Goal: Task Accomplishment & Management: Complete application form

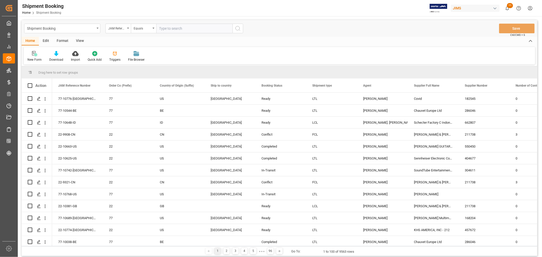
click at [36, 57] on div "New Form" at bounding box center [34, 59] width 14 height 5
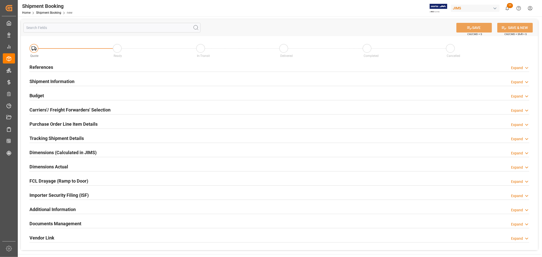
click at [44, 66] on h2 "References" at bounding box center [41, 67] width 24 height 7
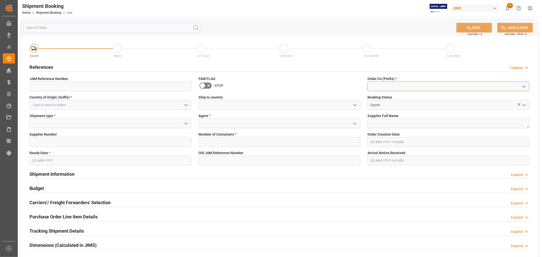
click at [388, 84] on input at bounding box center [448, 87] width 162 height 10
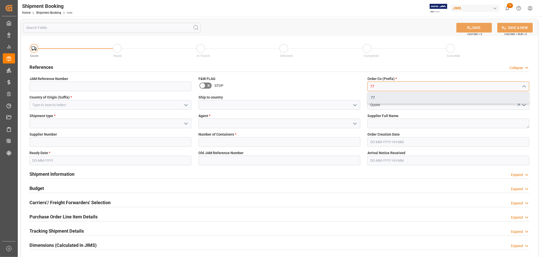
click at [369, 96] on div "77" at bounding box center [448, 97] width 161 height 11
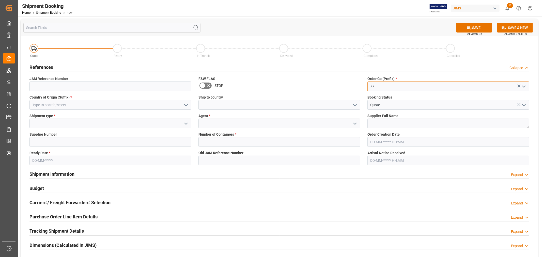
type input "77"
click at [128, 106] on input at bounding box center [110, 105] width 162 height 10
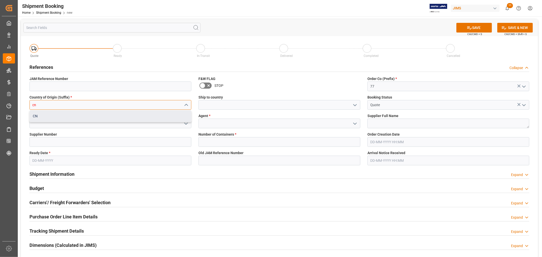
click at [124, 111] on div "CN" at bounding box center [110, 115] width 161 height 11
type input "CN"
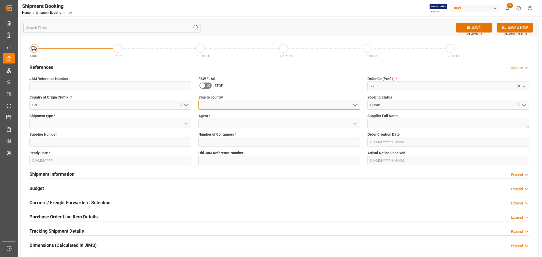
click at [229, 100] on input at bounding box center [279, 105] width 162 height 10
type input "[GEOGRAPHIC_DATA]"
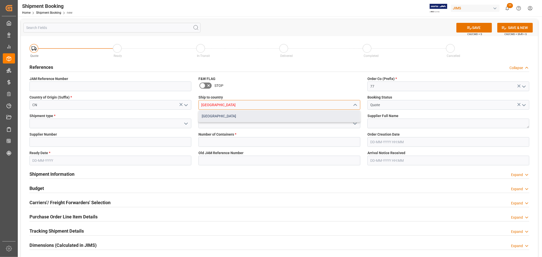
click at [234, 119] on div "[GEOGRAPHIC_DATA]" at bounding box center [279, 115] width 161 height 11
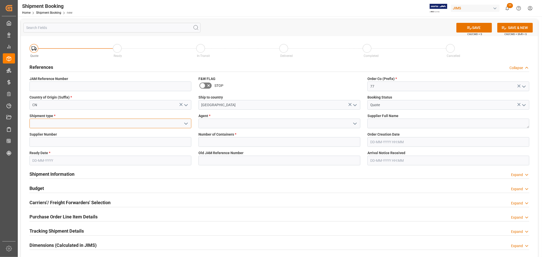
click at [95, 127] on input at bounding box center [110, 124] width 162 height 10
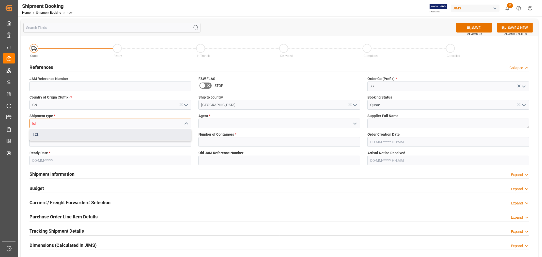
click at [92, 134] on div "LCL" at bounding box center [110, 134] width 161 height 11
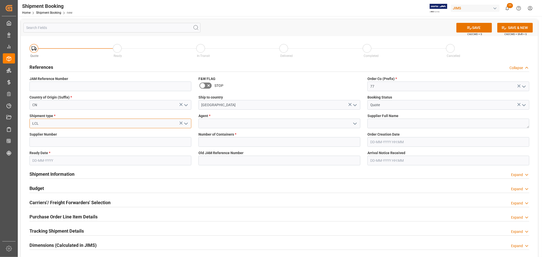
type input "LCL"
click at [213, 125] on input at bounding box center [279, 124] width 162 height 10
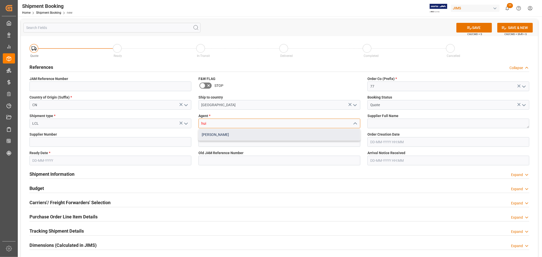
click at [212, 134] on div "[PERSON_NAME]" at bounding box center [279, 134] width 161 height 11
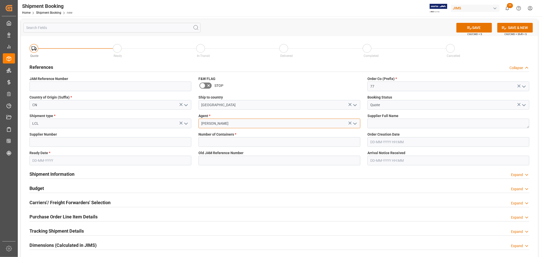
type input "[PERSON_NAME]"
click at [398, 124] on textarea at bounding box center [448, 124] width 162 height 10
type textarea "[PERSON_NAME] Multimedia [GEOGRAPHIC_DATA]"
click at [83, 141] on input at bounding box center [110, 142] width 162 height 10
type input "242713"
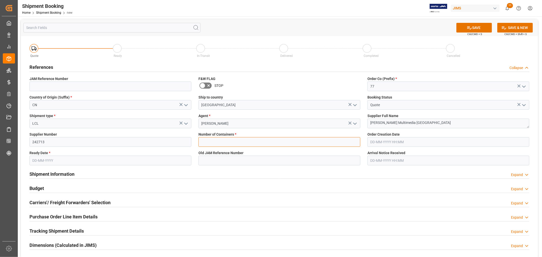
click at [213, 145] on input "text" at bounding box center [279, 142] width 162 height 10
type input "0"
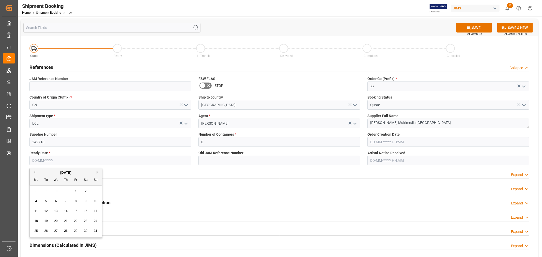
click at [122, 161] on input "text" at bounding box center [110, 161] width 162 height 10
type input "[DATE]"
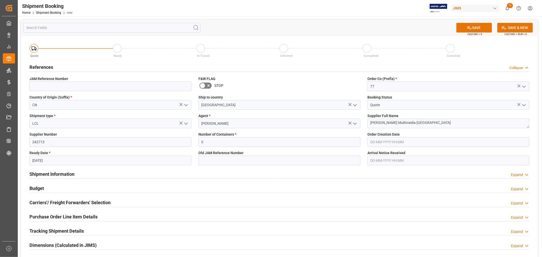
click at [257, 179] on div "Shipment Information Expand" at bounding box center [279, 174] width 507 height 14
click at [469, 28] on icon at bounding box center [469, 27] width 5 height 5
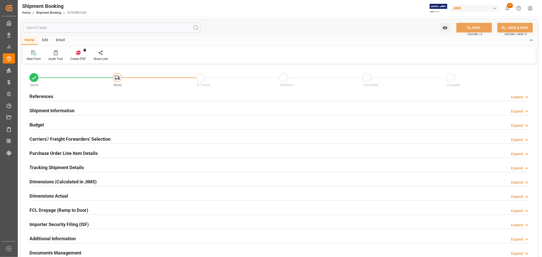
type input "0"
type input "[DATE]"
click at [33, 96] on h2 "References" at bounding box center [41, 96] width 24 height 7
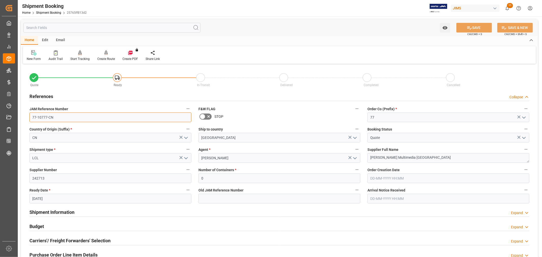
click at [60, 119] on input "77-10777-CN" at bounding box center [110, 118] width 162 height 10
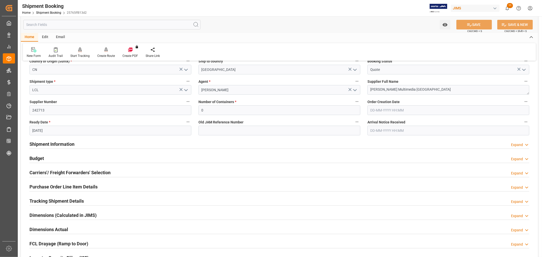
scroll to position [85, 0]
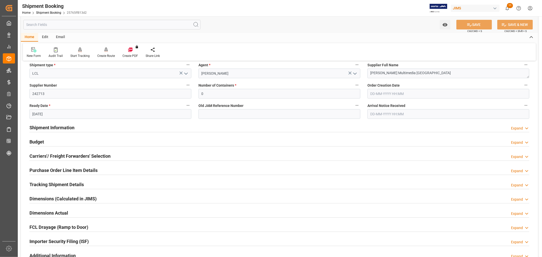
click at [68, 156] on h2 "Carriers'/ Freight Forwarders' Selection" at bounding box center [69, 156] width 81 height 7
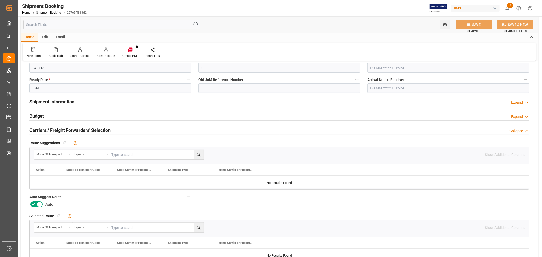
scroll to position [141, 0]
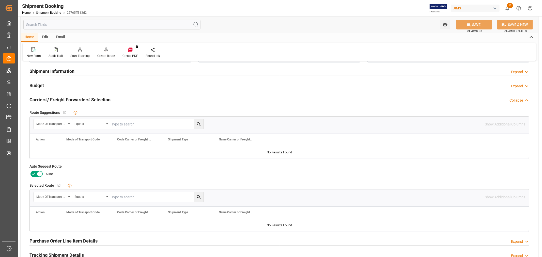
click at [34, 174] on icon at bounding box center [33, 174] width 3 height 2
click at [0, 0] on input "checkbox" at bounding box center [0, 0] width 0 height 0
click at [465, 25] on button "SAVE" at bounding box center [474, 25] width 36 height 10
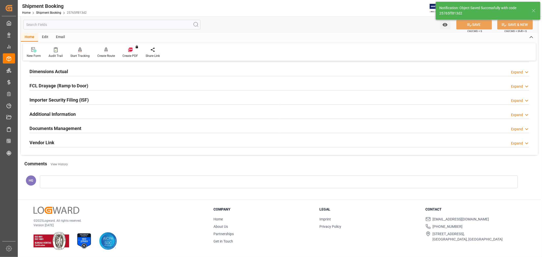
scroll to position [39, 0]
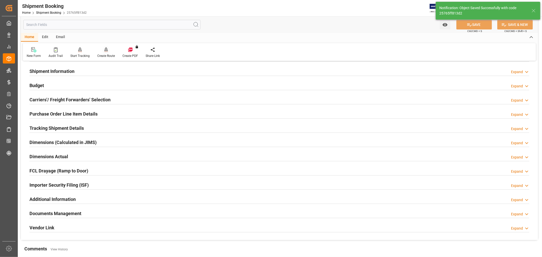
click at [106, 56] on div "Create Route" at bounding box center [106, 56] width 18 height 5
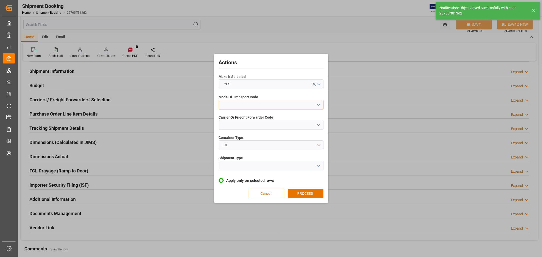
click at [228, 104] on button "open menu" at bounding box center [271, 105] width 105 height 10
click at [232, 108] on div "1- OCEAN" at bounding box center [271, 106] width 104 height 11
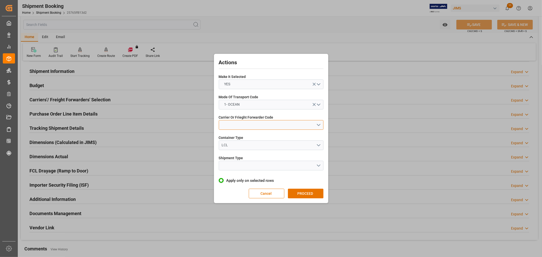
click at [231, 123] on button "open menu" at bounding box center [271, 125] width 105 height 10
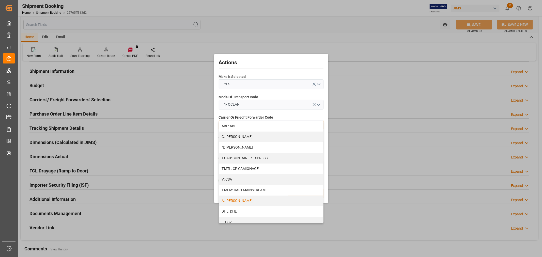
click at [236, 201] on div "A: [PERSON_NAME]" at bounding box center [271, 201] width 104 height 11
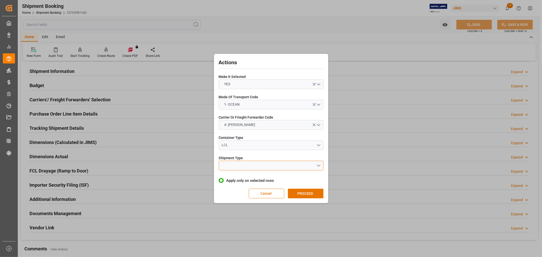
click at [241, 169] on button "open menu" at bounding box center [271, 166] width 105 height 10
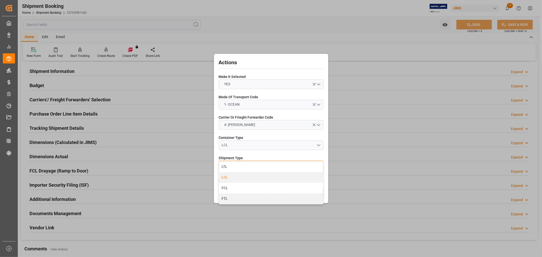
click at [234, 179] on div "LCL" at bounding box center [271, 177] width 104 height 11
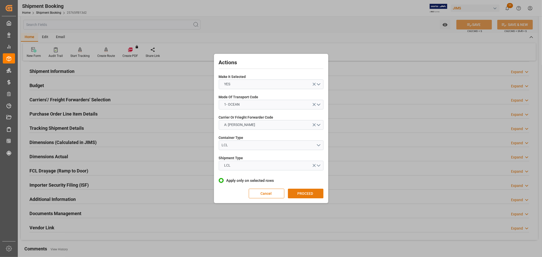
click at [303, 192] on button "PROCEED" at bounding box center [306, 194] width 36 height 10
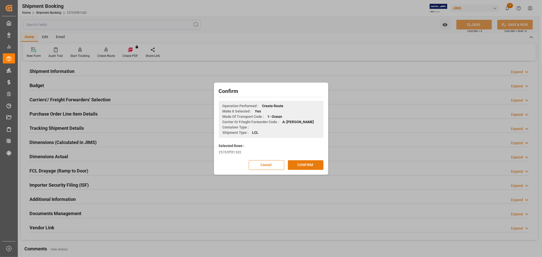
click at [300, 164] on button "CONFIRM" at bounding box center [306, 165] width 36 height 10
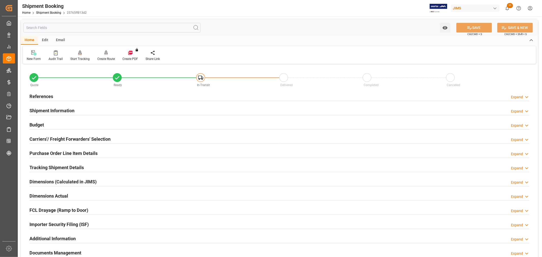
click at [65, 154] on h2 "Purchase Order Line Item Details" at bounding box center [63, 153] width 68 height 7
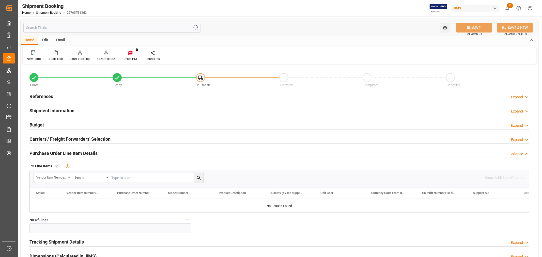
click at [52, 137] on h2 "Carriers'/ Freight Forwarders' Selection" at bounding box center [69, 139] width 81 height 7
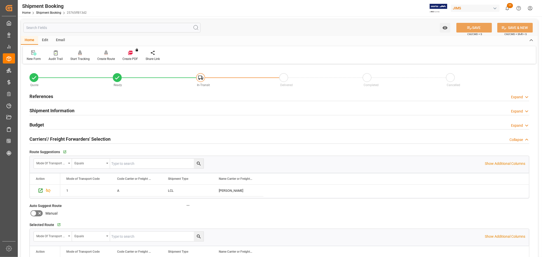
click at [52, 137] on h2 "Carriers'/ Freight Forwarders' Selection" at bounding box center [69, 139] width 81 height 7
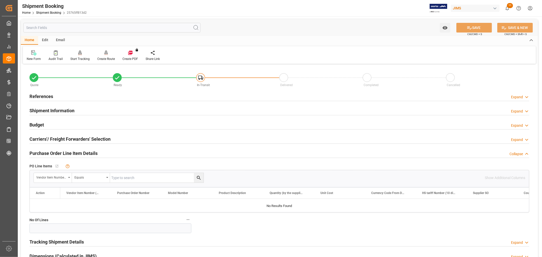
click at [39, 97] on h2 "References" at bounding box center [41, 96] width 24 height 7
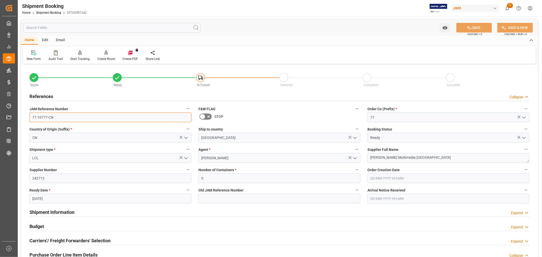
drag, startPoint x: 56, startPoint y: 119, endPoint x: -42, endPoint y: 130, distance: 98.7
click at [0, 130] on html "Created by potrace 1.15, written by Peter Selinger 2001-2017 Created by potrace…" at bounding box center [271, 128] width 542 height 257
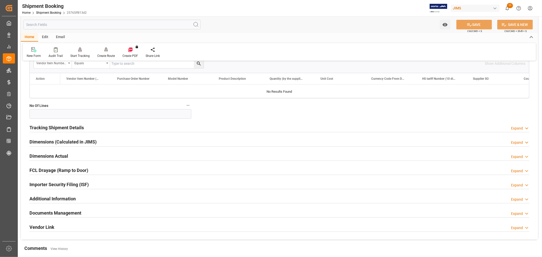
scroll to position [226, 0]
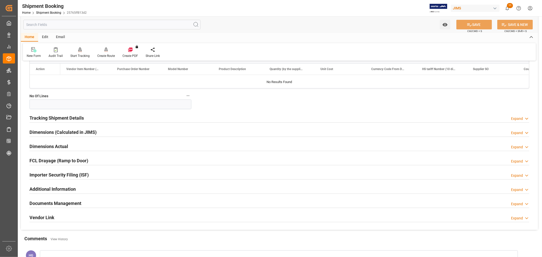
click at [61, 204] on h2 "Documents Management" at bounding box center [55, 203] width 52 height 7
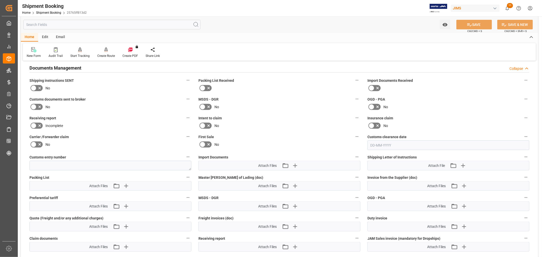
scroll to position [367, 0]
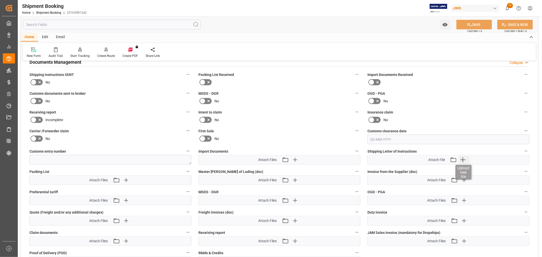
click at [463, 159] on icon "button" at bounding box center [463, 160] width 8 height 8
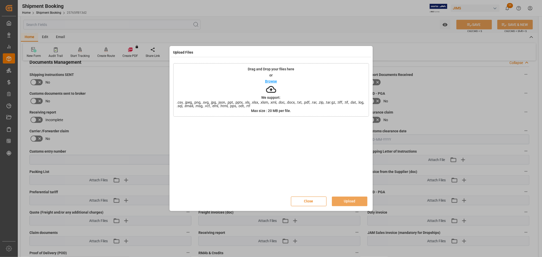
click at [301, 200] on button "Close" at bounding box center [309, 202] width 36 height 10
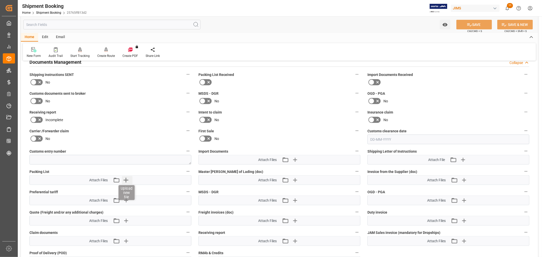
click at [123, 179] on icon "button" at bounding box center [125, 180] width 5 height 5
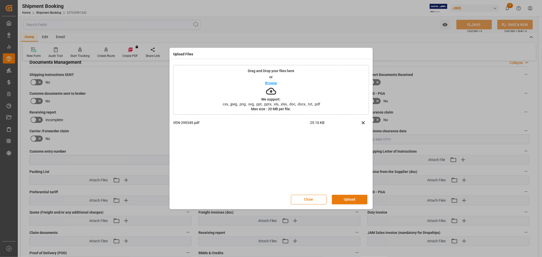
click at [352, 200] on button "Upload" at bounding box center [350, 200] width 36 height 10
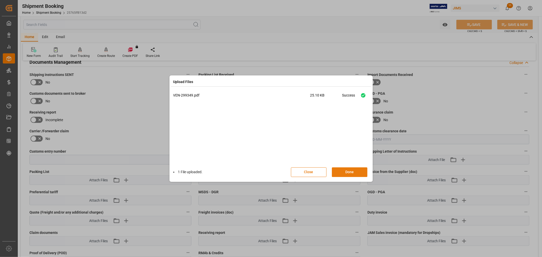
click at [350, 171] on button "Done" at bounding box center [350, 172] width 36 height 10
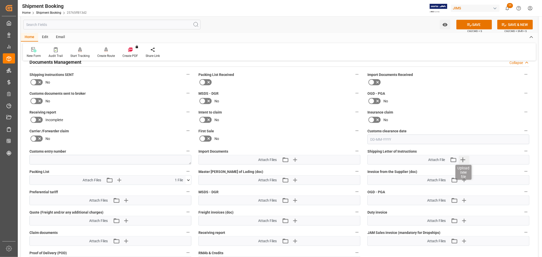
click at [462, 158] on icon "button" at bounding box center [463, 160] width 8 height 8
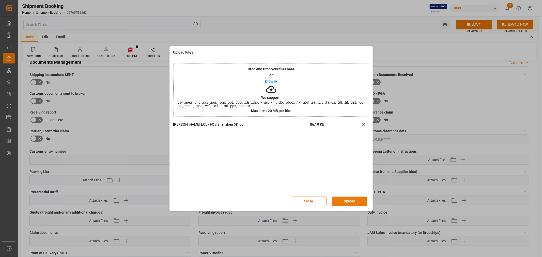
click at [340, 200] on button "Upload" at bounding box center [350, 202] width 36 height 10
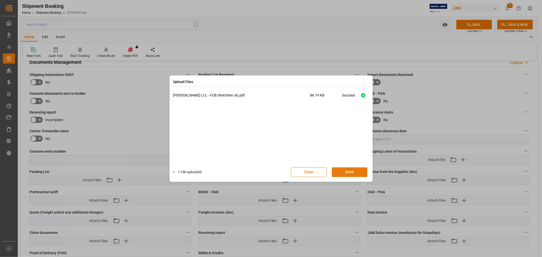
click at [343, 172] on button "Done" at bounding box center [350, 172] width 36 height 10
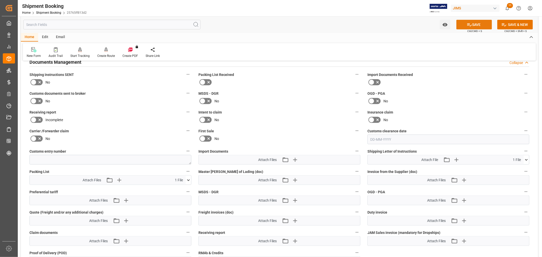
click at [463, 25] on button "SAVE" at bounding box center [474, 25] width 36 height 10
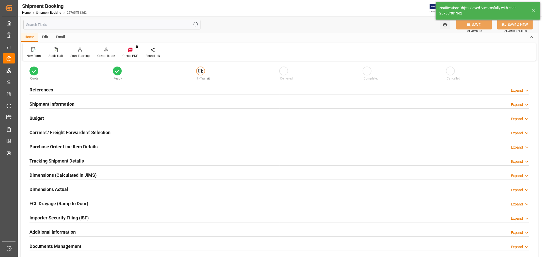
scroll to position [0, 0]
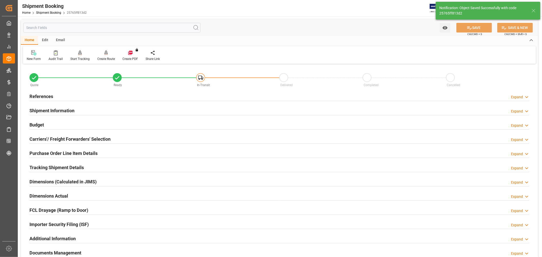
click at [59, 39] on div "Email" at bounding box center [60, 40] width 17 height 9
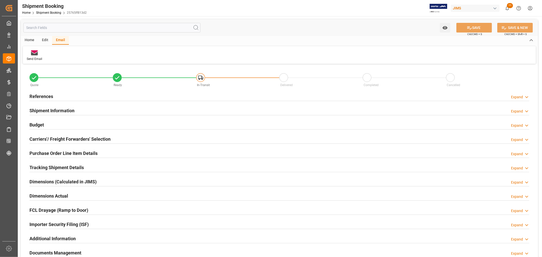
click at [30, 41] on div "Home" at bounding box center [29, 40] width 17 height 9
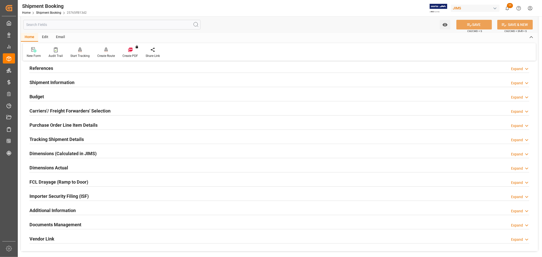
click at [88, 225] on div "Documents Management Expand" at bounding box center [279, 224] width 500 height 10
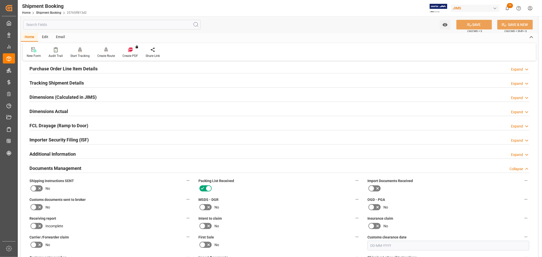
scroll to position [0, 0]
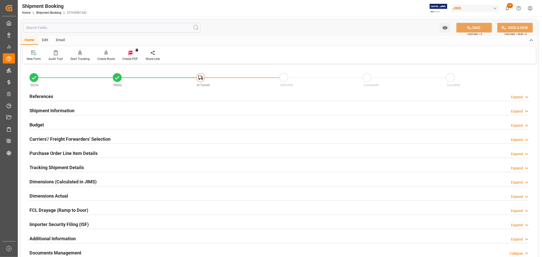
click at [59, 39] on div "Email" at bounding box center [60, 40] width 17 height 9
click at [31, 55] on div "Send Email" at bounding box center [34, 55] width 23 height 11
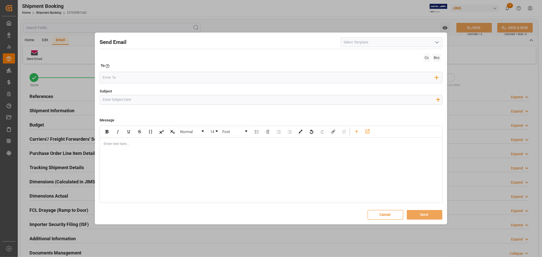
click at [373, 43] on input at bounding box center [392, 42] width 102 height 10
click at [438, 44] on icon "open menu" at bounding box center [437, 42] width 6 height 6
click at [376, 54] on div "2BOOK - Ocean - Air freight" at bounding box center [391, 53] width 101 height 11
type input "2BOOK - Ocean - Air freight"
type input "2BOOK {{jamReferenceNumber}} {{supplierFullName}} Ship from: {{country}} Ship t…"
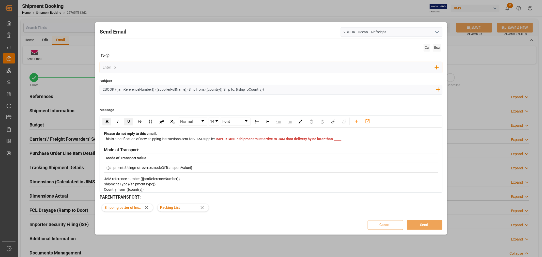
click at [106, 64] on input "email" at bounding box center [269, 68] width 332 height 8
click at [234, 141] on div "This is a notification of new shipping instructions sent for JAM supplier. IMPO…" at bounding box center [271, 141] width 334 height 11
click at [232, 144] on div "This is a notification of new shipping instructions sent for JAM supplier. IMPO…" at bounding box center [271, 141] width 334 height 11
click at [155, 68] on input "email" at bounding box center [269, 68] width 332 height 8
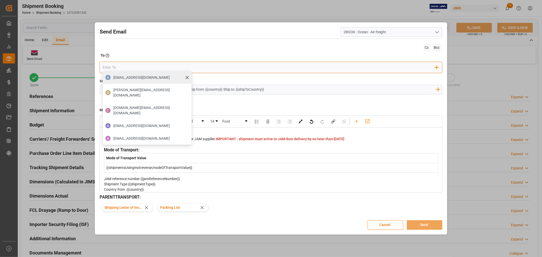
type input "[PERSON_NAME][EMAIL_ADDRESS][PERSON_NAME][DOMAIN_NAME]"
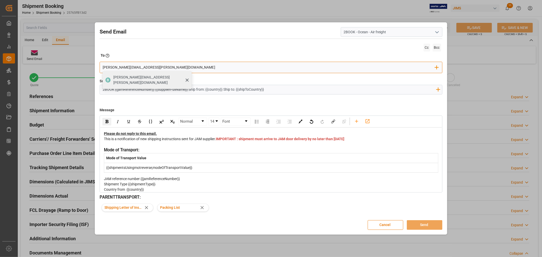
click at [157, 78] on span "[PERSON_NAME][EMAIL_ADDRESS][PERSON_NAME][DOMAIN_NAME]" at bounding box center [150, 80] width 75 height 11
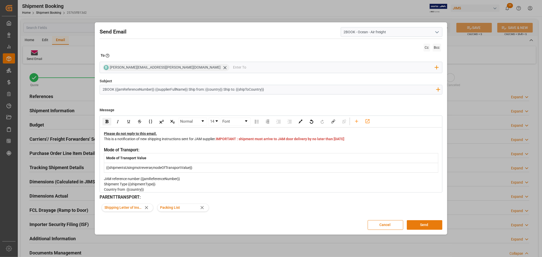
click at [427, 222] on button "Send" at bounding box center [425, 225] width 36 height 10
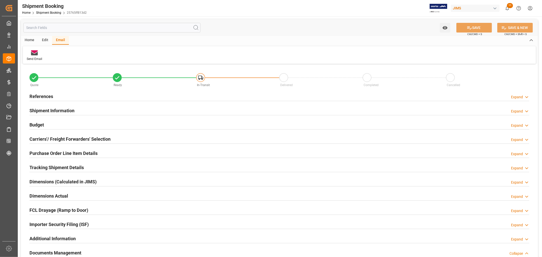
click at [50, 10] on div "Home Shipment Booking 25765ff813d2" at bounding box center [54, 12] width 65 height 5
click at [50, 13] on link "Shipment Booking" at bounding box center [48, 13] width 25 height 4
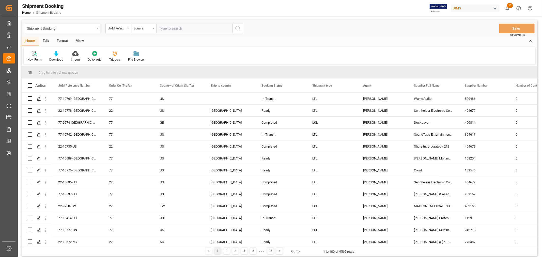
click at [34, 53] on icon at bounding box center [34, 53] width 5 height 5
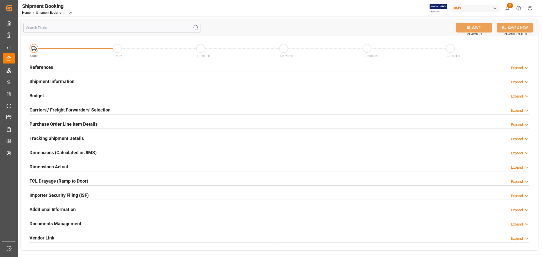
click at [42, 66] on h2 "References" at bounding box center [41, 67] width 24 height 7
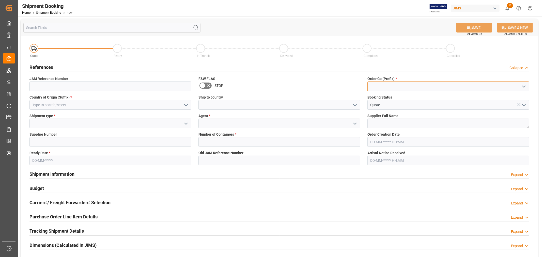
click at [393, 91] on input at bounding box center [448, 87] width 162 height 10
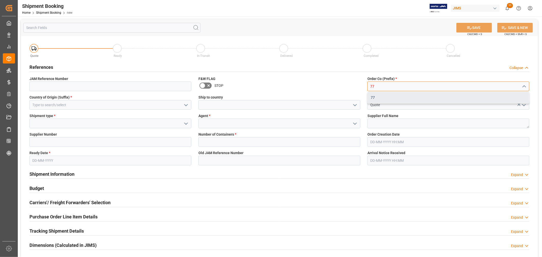
click at [384, 97] on div "77" at bounding box center [448, 97] width 161 height 11
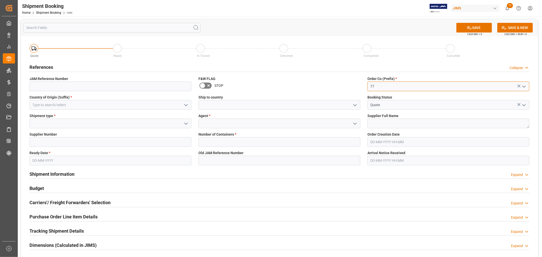
type input "77"
click at [91, 104] on input at bounding box center [110, 105] width 162 height 10
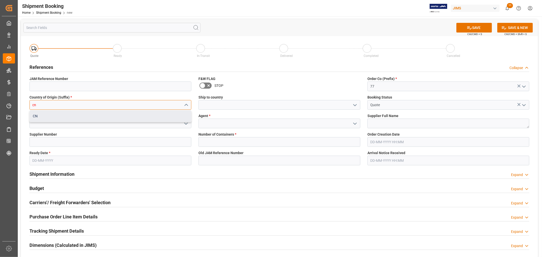
click at [77, 119] on div "CN" at bounding box center [110, 115] width 161 height 11
type input "CN"
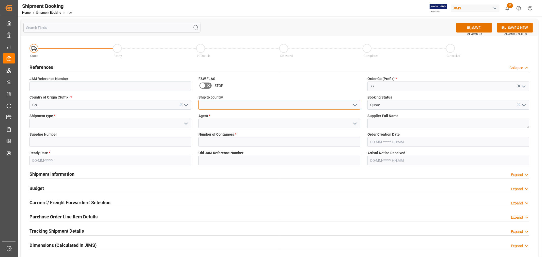
click at [222, 104] on input at bounding box center [279, 105] width 162 height 10
type input "[GEOGRAPHIC_DATA]"
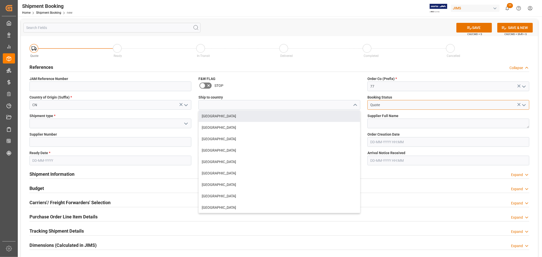
click at [384, 105] on input "Quote" at bounding box center [448, 105] width 162 height 10
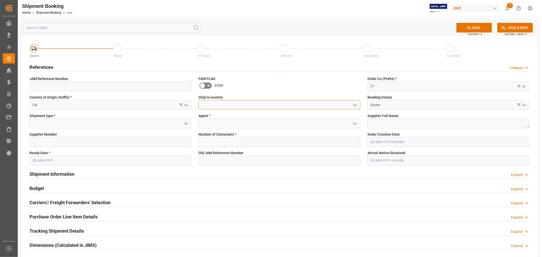
click at [307, 105] on input at bounding box center [279, 105] width 162 height 10
type input "[GEOGRAPHIC_DATA]"
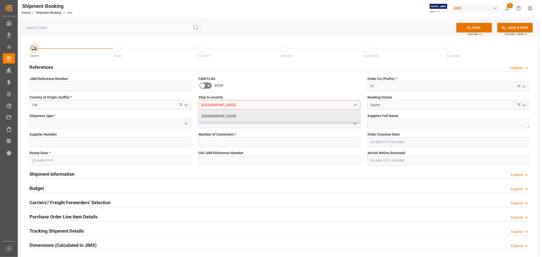
click at [245, 118] on div "[GEOGRAPHIC_DATA]" at bounding box center [279, 115] width 161 height 11
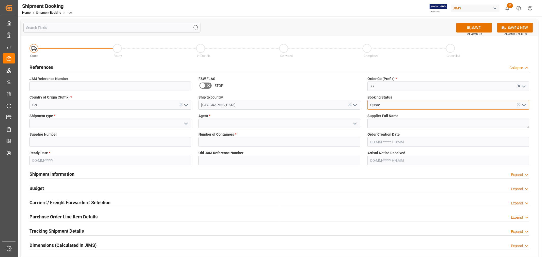
click at [386, 104] on input "Quote" at bounding box center [448, 105] width 162 height 10
click at [236, 120] on input at bounding box center [279, 124] width 162 height 10
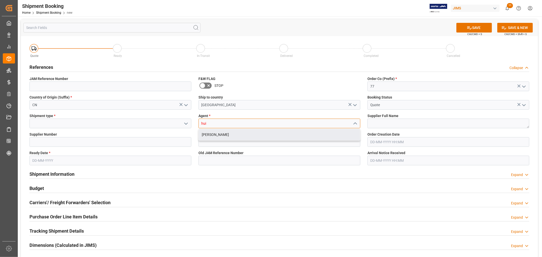
click at [204, 132] on div "[PERSON_NAME]" at bounding box center [279, 134] width 161 height 11
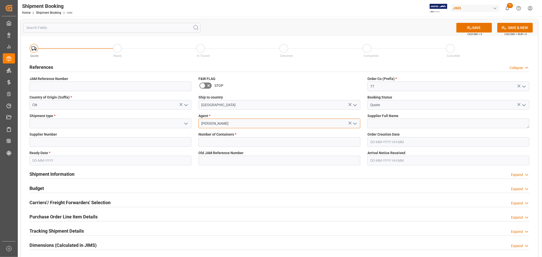
type input "[PERSON_NAME]"
click at [110, 128] on input at bounding box center [110, 124] width 162 height 10
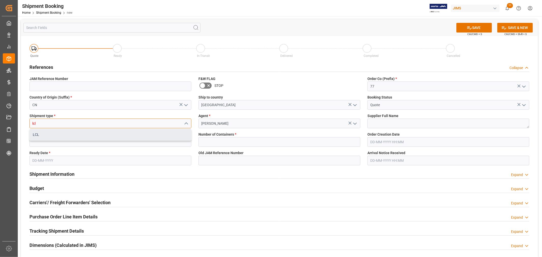
click at [111, 134] on div "LCL" at bounding box center [110, 134] width 161 height 11
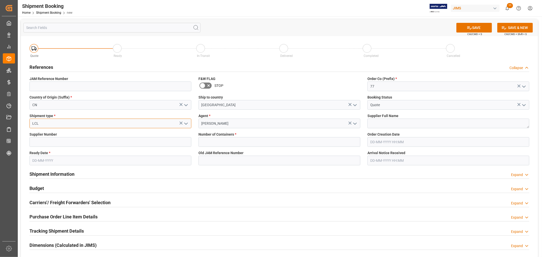
type input "LCL"
click at [389, 125] on textarea at bounding box center [448, 124] width 162 height 10
type textarea "[PERSON_NAME] Multimedia [GEOGRAPHIC_DATA]"
click at [148, 145] on input at bounding box center [110, 142] width 162 height 10
type input "242713"
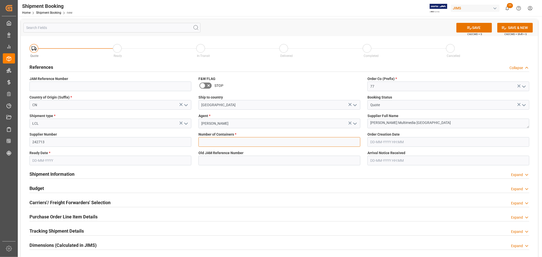
click at [200, 141] on input "text" at bounding box center [279, 142] width 162 height 10
type input "0"
click at [69, 162] on input "text" at bounding box center [110, 161] width 162 height 10
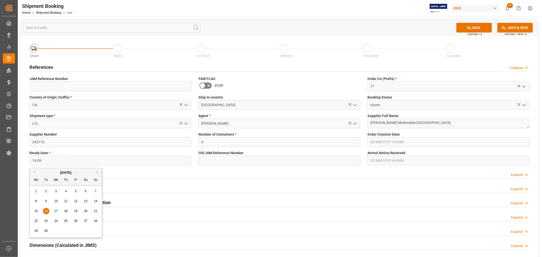
type input "[DATE]"
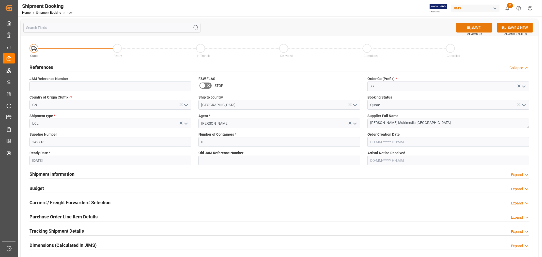
click at [463, 27] on button "SAVE" at bounding box center [474, 28] width 36 height 10
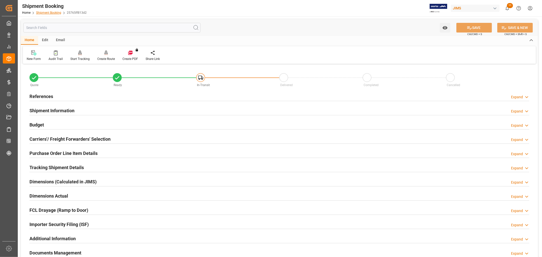
click at [50, 14] on link "Shipment Booking" at bounding box center [48, 13] width 25 height 4
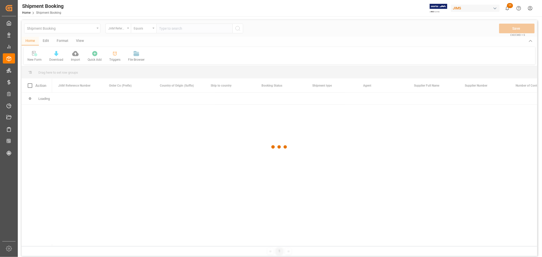
click at [80, 29] on div at bounding box center [279, 147] width 515 height 254
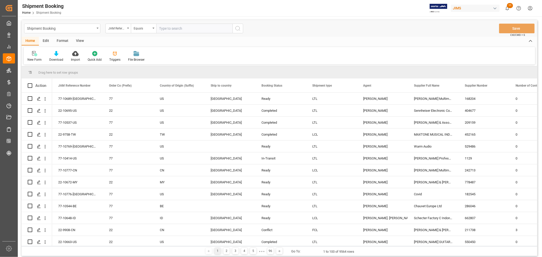
click at [79, 29] on div "Shipment Booking" at bounding box center [61, 28] width 68 height 6
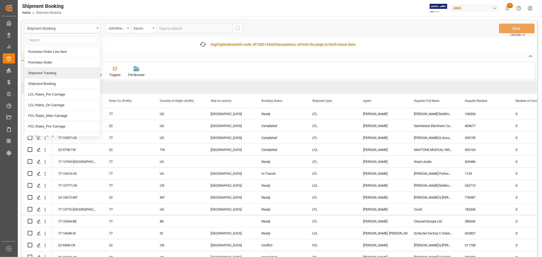
click at [70, 73] on div "Shipment Tracking" at bounding box center [62, 73] width 76 height 11
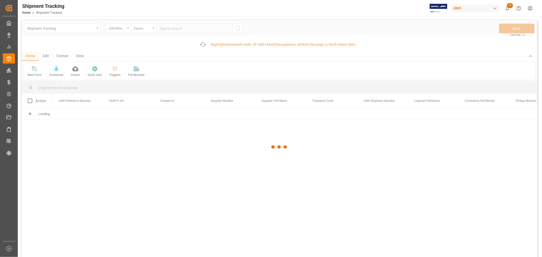
click at [177, 28] on div at bounding box center [279, 147] width 515 height 254
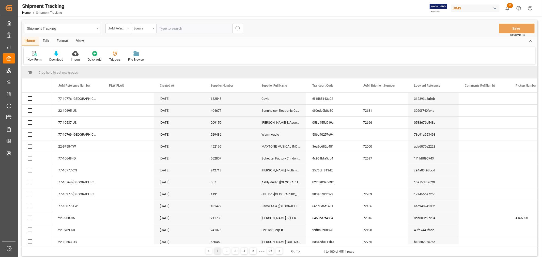
click at [177, 28] on input "text" at bounding box center [194, 29] width 76 height 10
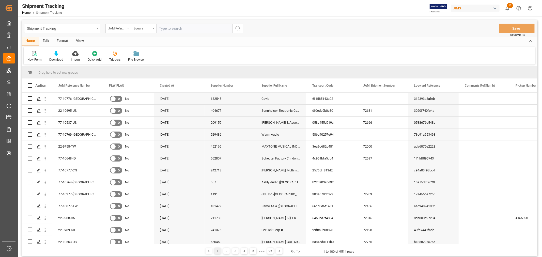
paste input "77-10777-CN"
type input "77-10777-CN"
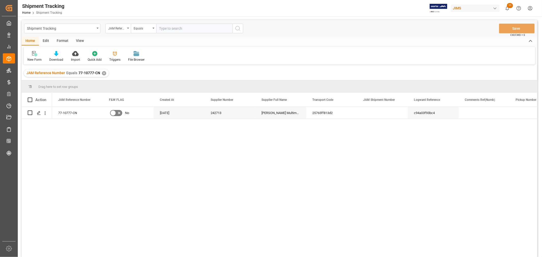
click at [77, 42] on div "View" at bounding box center [79, 41] width 15 height 9
click at [29, 59] on div "Default" at bounding box center [32, 59] width 10 height 5
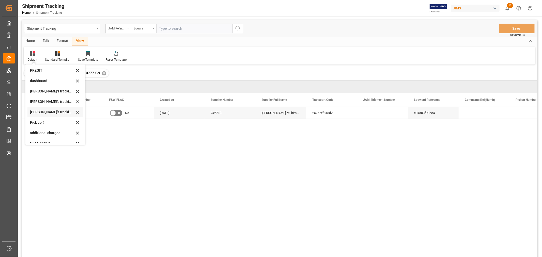
scroll to position [101, 0]
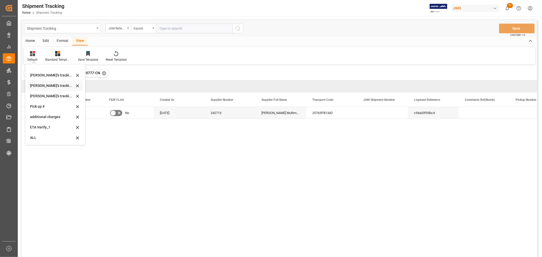
click at [60, 87] on div "[PERSON_NAME]'s tracking all # _5" at bounding box center [52, 85] width 44 height 5
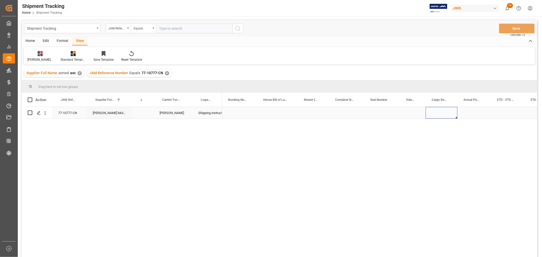
click at [439, 111] on div "Press SPACE to select this row." at bounding box center [441, 113] width 32 height 12
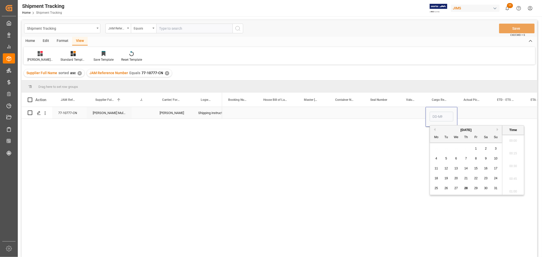
scroll to position [535, 0]
type input "19-09"
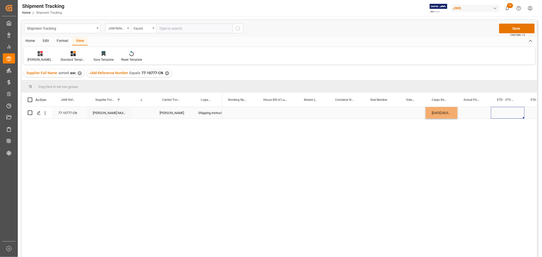
click at [506, 110] on div "Press SPACE to select this row." at bounding box center [508, 113] width 34 height 12
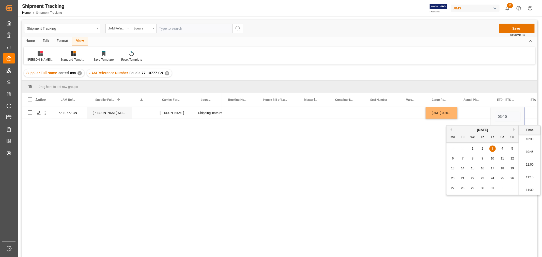
click at [492, 149] on span "3" at bounding box center [492, 149] width 2 height 4
type input "[DATE] 00:00"
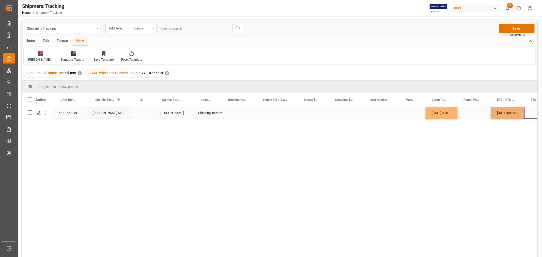
click at [529, 118] on div "Press SPACE to select this row." at bounding box center [540, 113] width 33 height 12
click at [529, 113] on div "Press SPACE to select this row." at bounding box center [540, 113] width 33 height 12
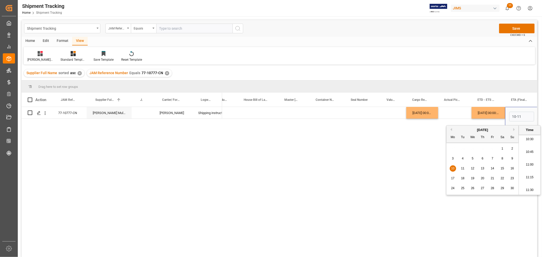
type input "[DATE] 00:00"
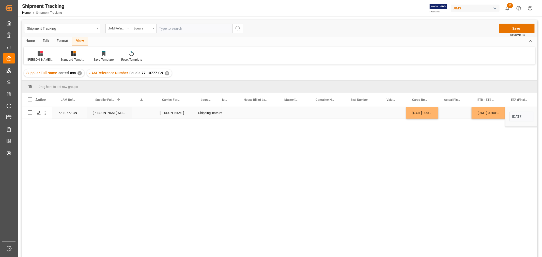
click at [460, 112] on div "Press SPACE to select this row." at bounding box center [455, 113] width 34 height 12
click at [523, 28] on button "Save" at bounding box center [517, 29] width 36 height 10
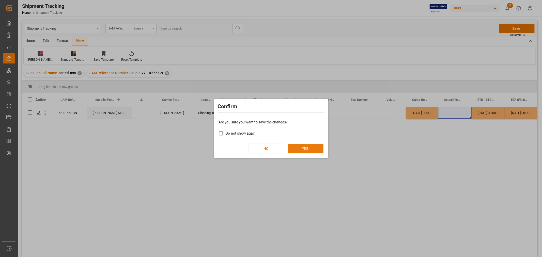
click at [301, 144] on button "YES" at bounding box center [306, 149] width 36 height 10
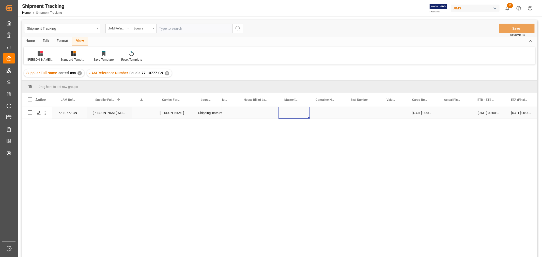
click at [306, 113] on div "Press SPACE to select this row." at bounding box center [293, 113] width 31 height 12
click at [243, 112] on div "Press SPACE to select this row." at bounding box center [239, 113] width 35 height 12
click at [256, 116] on div "No Exception" at bounding box center [257, 113] width 39 height 12
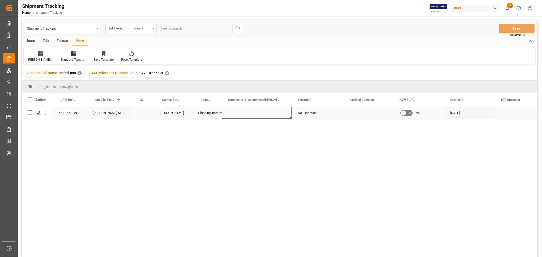
scroll to position [0, 369]
click at [276, 113] on div "Press SPACE to select this row." at bounding box center [295, 113] width 70 height 12
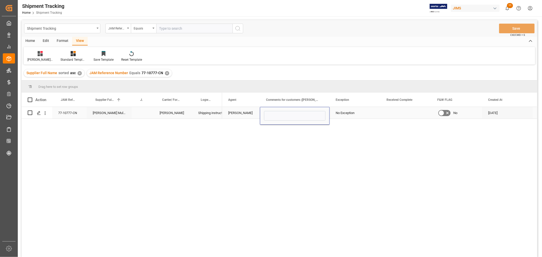
click at [276, 113] on input "Press SPACE to select this row." at bounding box center [294, 116] width 61 height 10
type input "MULTIMEDIA HOLIDAY 2025"
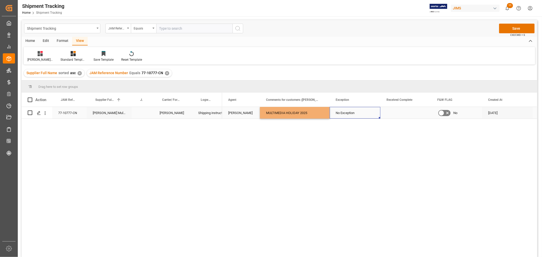
click at [342, 113] on div "No Exception" at bounding box center [355, 113] width 39 height 12
click at [507, 28] on button "Save" at bounding box center [517, 29] width 36 height 10
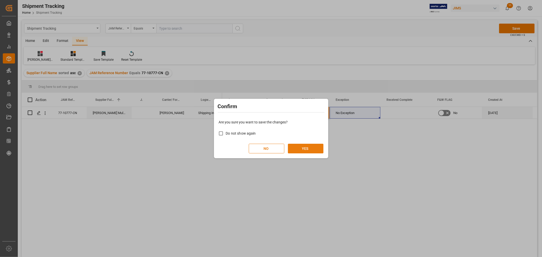
click at [294, 149] on button "YES" at bounding box center [306, 149] width 36 height 10
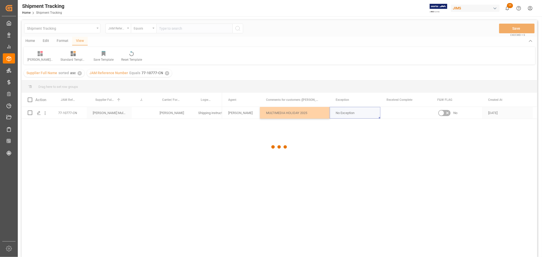
click at [233, 150] on div at bounding box center [279, 147] width 515 height 254
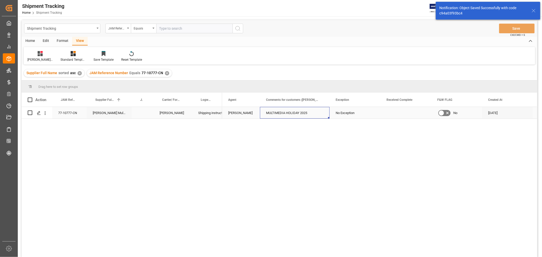
click at [265, 109] on div "MULTIMEDIA HOLIDAY 2025" at bounding box center [295, 113] width 70 height 12
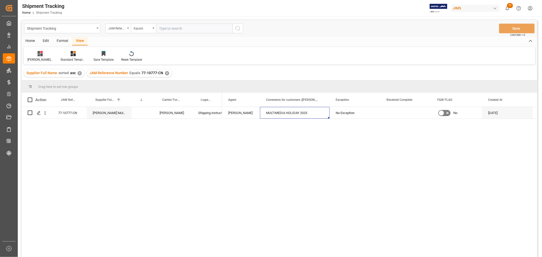
click at [41, 53] on icon at bounding box center [40, 53] width 5 height 5
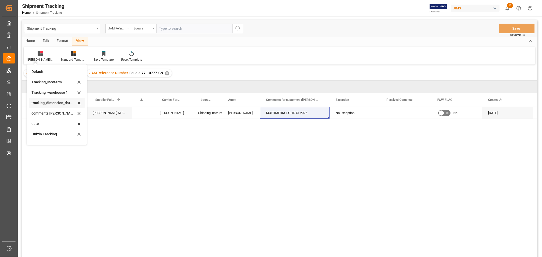
scroll to position [101, 0]
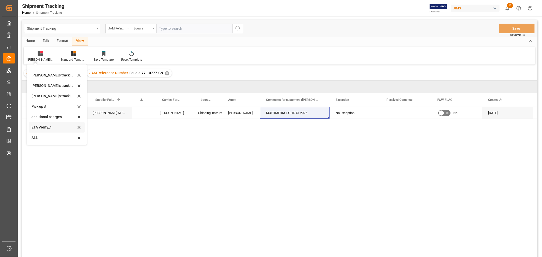
click at [43, 127] on div "ETA Verify_1" at bounding box center [53, 127] width 44 height 5
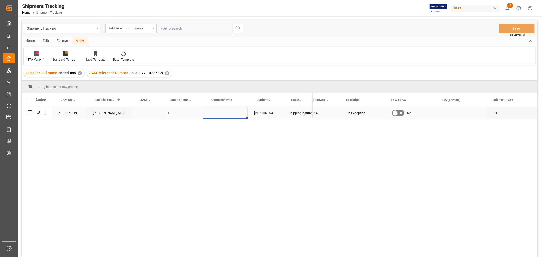
click at [220, 113] on div "Press SPACE to select this row." at bounding box center [225, 113] width 45 height 12
click at [238, 115] on button "Select" at bounding box center [225, 116] width 37 height 10
click at [219, 206] on div "LCL" at bounding box center [225, 204] width 31 height 5
click at [184, 113] on div "1" at bounding box center [182, 113] width 41 height 12
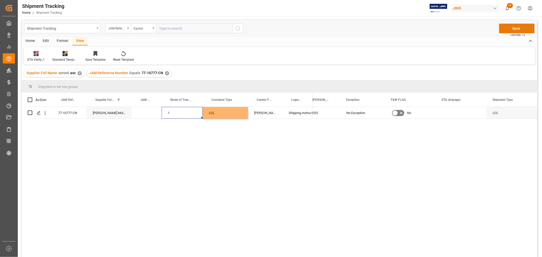
click at [516, 29] on button "Save" at bounding box center [517, 29] width 36 height 10
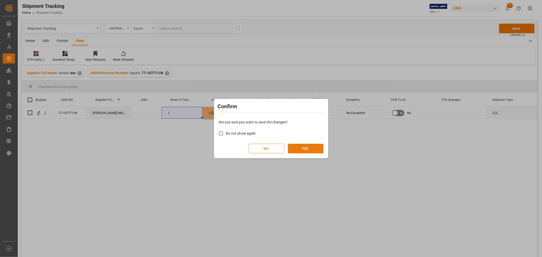
click at [305, 146] on button "YES" at bounding box center [306, 149] width 36 height 10
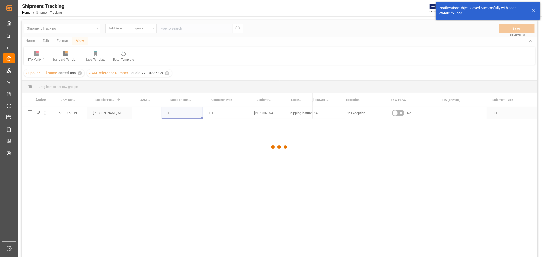
click at [172, 26] on div at bounding box center [279, 147] width 515 height 254
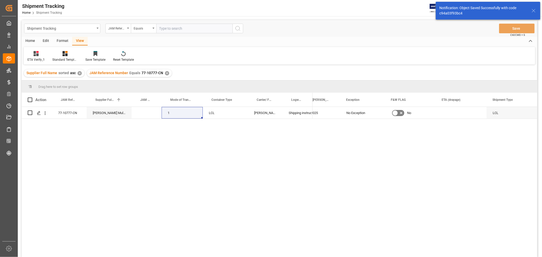
click at [172, 26] on input "text" at bounding box center [194, 29] width 76 height 10
paste input "77-10779-CN"
type input "77-10779-CN"
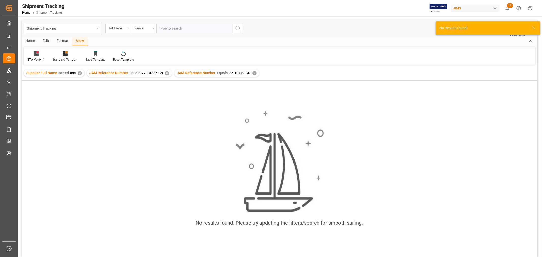
click at [165, 70] on div "JAM Reference Number Equals 77-10777-CN ✕" at bounding box center [129, 73] width 85 height 8
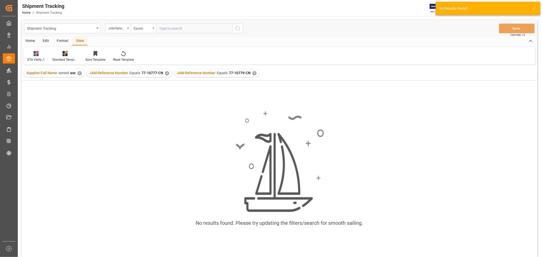
click at [165, 73] on div "✕" at bounding box center [167, 73] width 4 height 4
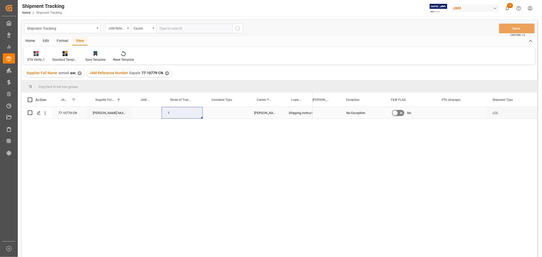
click at [222, 113] on div "Press SPACE to select this row." at bounding box center [225, 113] width 45 height 12
click at [238, 114] on button "Select" at bounding box center [225, 116] width 37 height 10
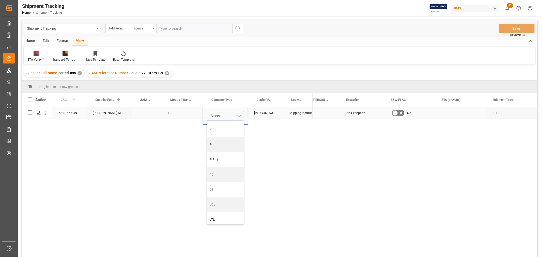
click at [218, 205] on div "LCL" at bounding box center [225, 204] width 31 height 5
click at [278, 116] on div "DELMAR" at bounding box center [265, 113] width 35 height 12
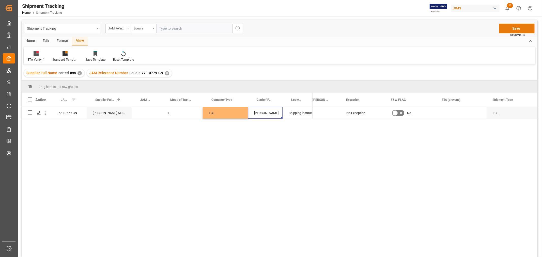
click at [506, 28] on button "Save" at bounding box center [517, 29] width 36 height 10
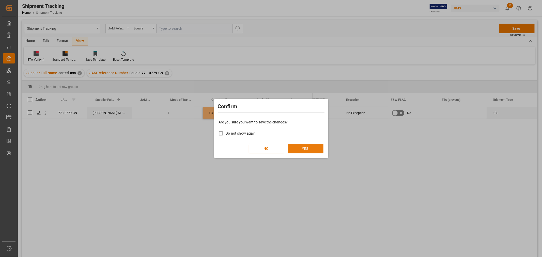
click at [309, 146] on button "YES" at bounding box center [306, 149] width 36 height 10
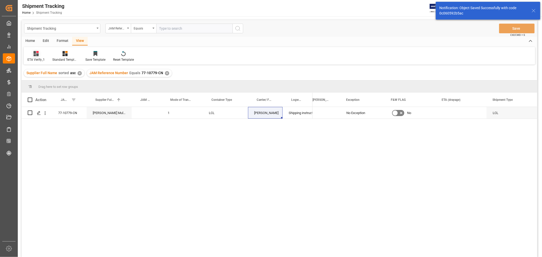
click at [37, 59] on div "ETA Verify_1" at bounding box center [35, 59] width 17 height 5
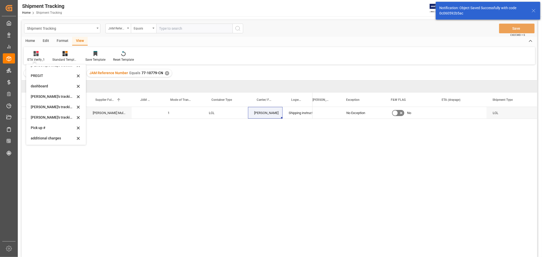
scroll to position [101, 0]
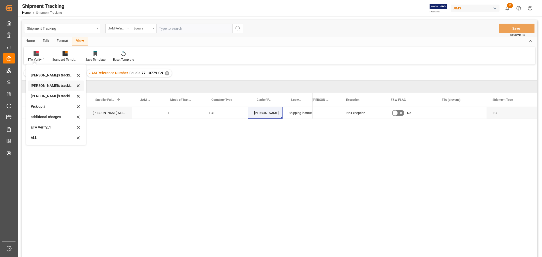
click at [50, 86] on div "Huixin's tracking all # _5" at bounding box center [53, 85] width 44 height 5
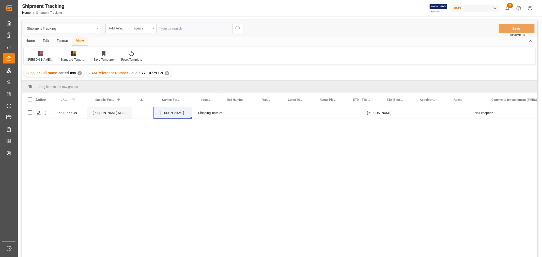
scroll to position [0, 144]
click at [291, 110] on div "Press SPACE to select this row." at bounding box center [298, 113] width 32 height 12
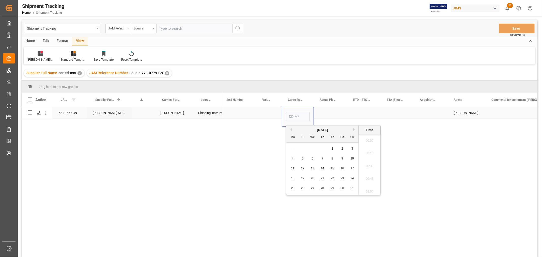
scroll to position [548, 0]
click at [303, 168] on span "16" at bounding box center [302, 169] width 3 height 4
type input "16-09-2025 00:00"
click at [362, 111] on div "Press SPACE to select this row." at bounding box center [364, 113] width 34 height 12
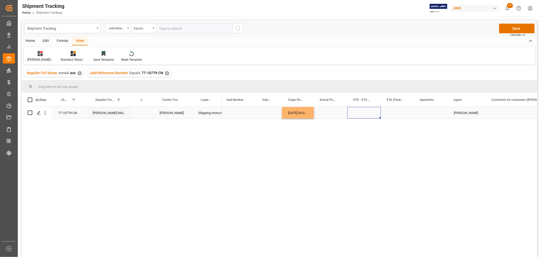
click at [362, 111] on div "Press SPACE to select this row." at bounding box center [364, 113] width 34 height 12
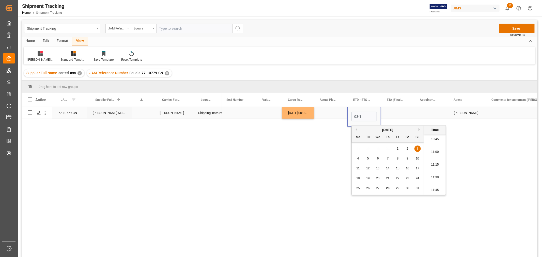
type input "03-10"
click at [399, 114] on div "Press SPACE to select this row." at bounding box center [397, 113] width 33 height 12
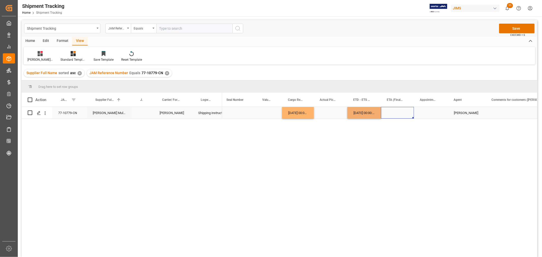
click at [394, 115] on div "Press SPACE to select this row." at bounding box center [397, 113] width 33 height 12
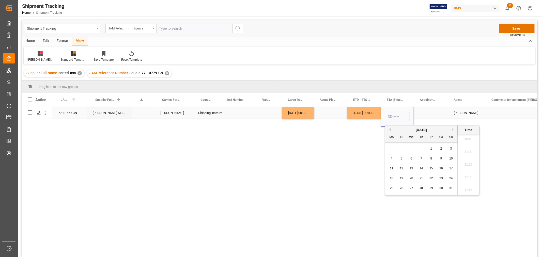
click at [394, 115] on input "Press SPACE to select this row." at bounding box center [397, 117] width 25 height 10
click at [392, 169] on span "10" at bounding box center [391, 169] width 3 height 4
type input "10-11-2025 00:00"
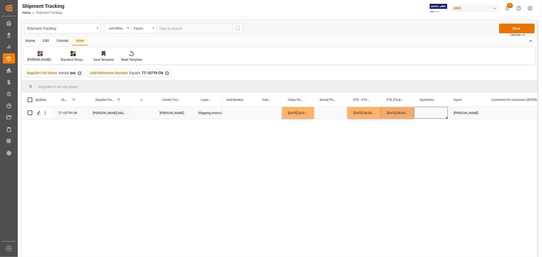
click at [419, 115] on div "Press SPACE to select this row." at bounding box center [431, 113] width 34 height 12
click at [494, 111] on div "Press SPACE to select this row." at bounding box center [520, 113] width 70 height 12
click at [497, 111] on div "Press SPACE to select this row." at bounding box center [520, 113] width 70 height 12
click at [497, 111] on input "Press SPACE to select this row." at bounding box center [519, 116] width 61 height 10
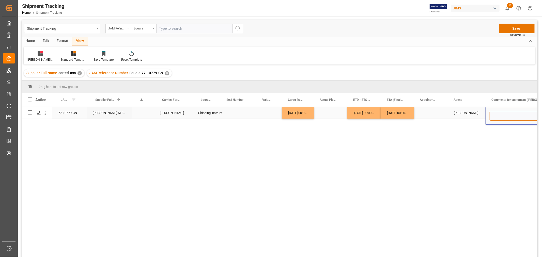
paste input "MULTIMEDIA HOLIDAY 2025"
type input "MULTIMEDIA HOLIDAY 2025"
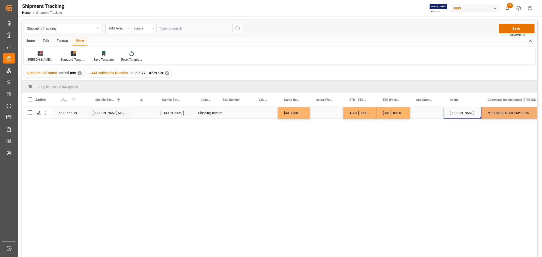
click at [457, 112] on div "[PERSON_NAME]" at bounding box center [463, 113] width 26 height 12
click at [504, 28] on button "Save" at bounding box center [517, 29] width 36 height 10
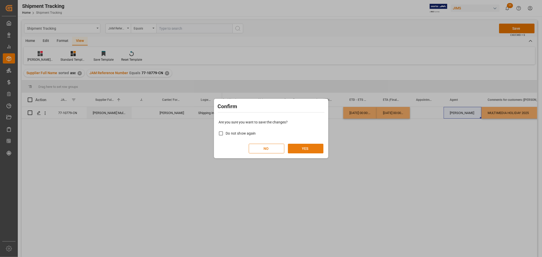
click at [294, 149] on button "YES" at bounding box center [306, 149] width 36 height 10
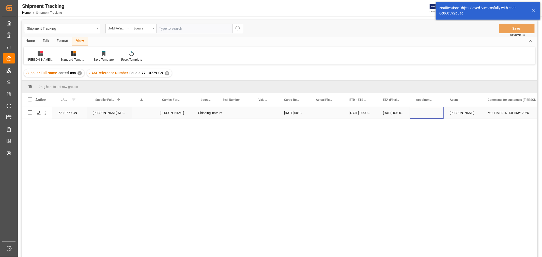
click at [425, 112] on div "Press SPACE to select this row." at bounding box center [427, 113] width 34 height 12
click at [234, 113] on div "Press SPACE to select this row." at bounding box center [234, 113] width 36 height 12
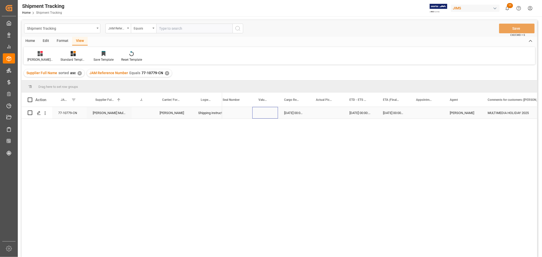
click at [266, 114] on div "Press SPACE to select this row." at bounding box center [265, 113] width 26 height 12
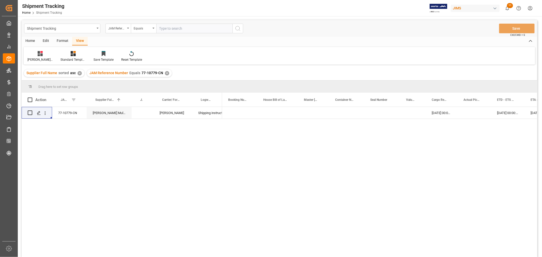
click at [167, 72] on div "✕" at bounding box center [167, 73] width 4 height 4
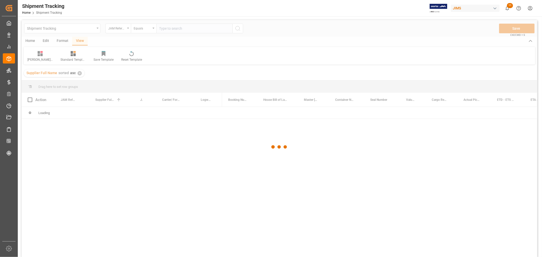
click at [118, 31] on div at bounding box center [279, 147] width 515 height 254
click at [118, 30] on div "JAM Reference Number" at bounding box center [116, 28] width 17 height 6
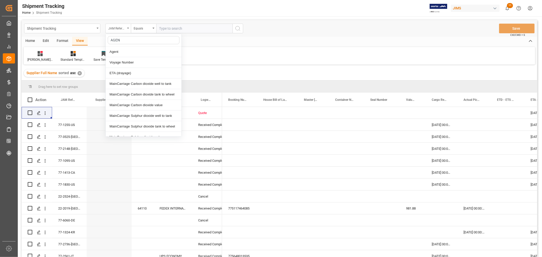
type input "AGENT"
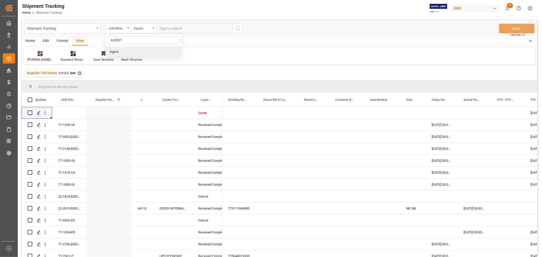
click at [122, 54] on div "Agent" at bounding box center [144, 51] width 76 height 11
click at [162, 28] on span "Select Items" at bounding box center [170, 28] width 22 height 4
type input "HUI"
click at [161, 52] on input "[PERSON_NAME]" at bounding box center [161, 52] width 10 height 10
checkbox input "true"
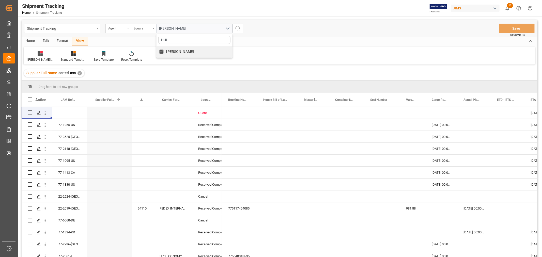
click at [236, 29] on icon "search button" at bounding box center [238, 28] width 6 height 6
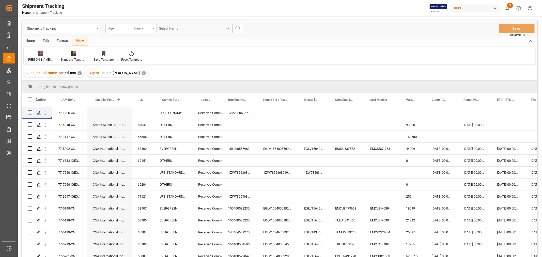
click at [118, 27] on div "Agent" at bounding box center [116, 28] width 17 height 6
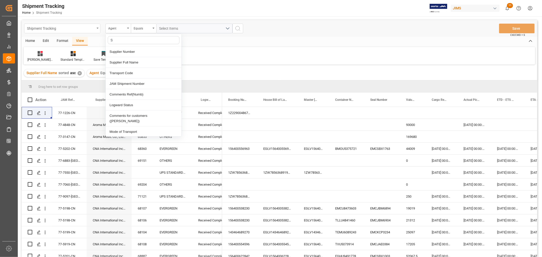
type input "ST"
click at [121, 50] on div "Logward Status" at bounding box center [144, 51] width 76 height 11
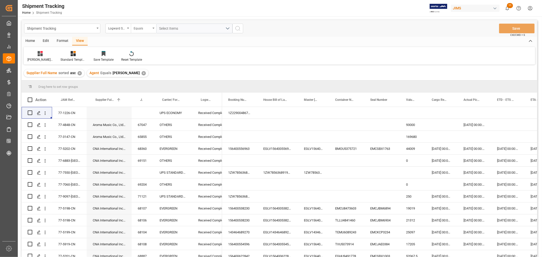
click at [146, 28] on div "Equals" at bounding box center [142, 28] width 17 height 6
click at [142, 73] on div "Contains" at bounding box center [169, 73] width 76 height 11
click at [162, 28] on span "Select Items" at bounding box center [170, 28] width 22 height 4
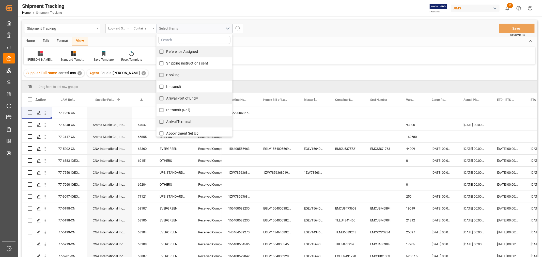
click at [165, 52] on input "Reference Assigned" at bounding box center [161, 52] width 10 height 10
checkbox input "true"
click at [167, 61] on span "Shipping instructions sent" at bounding box center [187, 63] width 42 height 4
click at [166, 61] on input "Shipping instructions sent" at bounding box center [161, 63] width 10 height 10
checkbox input "true"
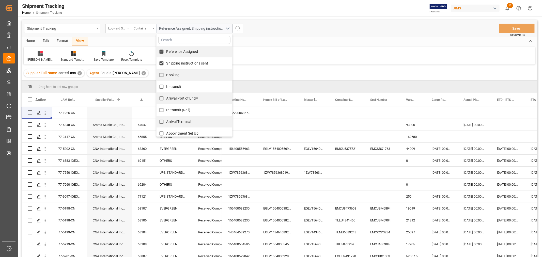
click at [172, 75] on span "Booking" at bounding box center [172, 75] width 13 height 4
click at [166, 75] on input "Booking" at bounding box center [161, 75] width 10 height 10
checkbox input "true"
click at [175, 87] on span "In-transit" at bounding box center [173, 87] width 15 height 4
click at [166, 87] on input "In-transit" at bounding box center [161, 87] width 10 height 10
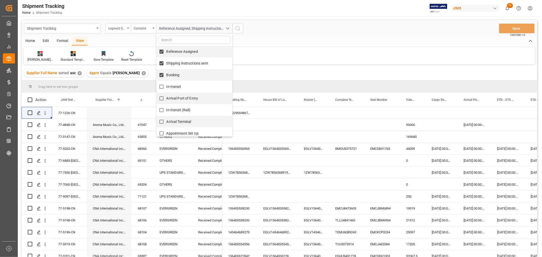
checkbox input "true"
click at [178, 100] on span "Arrival Port of Entry" at bounding box center [182, 98] width 32 height 4
click at [163, 99] on input "Arrival Port of Entry" at bounding box center [161, 98] width 10 height 10
checkbox input "true"
click at [163, 108] on input "In-transit (Rail)" at bounding box center [161, 110] width 10 height 10
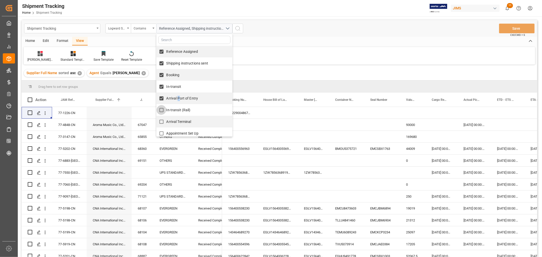
checkbox input "true"
click at [168, 121] on span "Arrival Terminal" at bounding box center [178, 122] width 25 height 4
click at [166, 121] on input "Arrival Terminal" at bounding box center [161, 122] width 10 height 10
checkbox input "true"
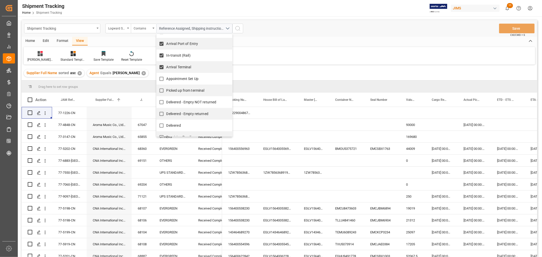
scroll to position [56, 0]
click at [162, 78] on input "Appointment Set Up" at bounding box center [161, 77] width 10 height 10
checkbox input "true"
click at [167, 87] on span "Picked up from terminal" at bounding box center [185, 89] width 38 height 4
click at [166, 87] on input "Picked up from terminal" at bounding box center [161, 89] width 10 height 10
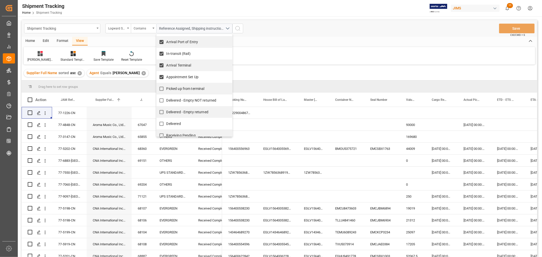
checkbox input "true"
click at [237, 27] on icon "search button" at bounding box center [238, 28] width 6 height 6
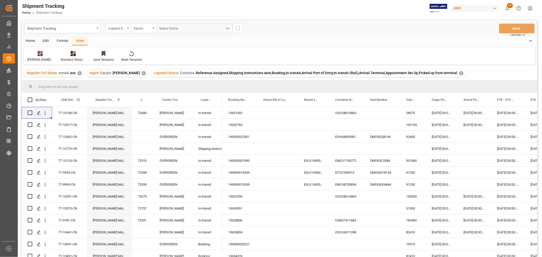
click at [67, 101] on span "JAM Reference Number" at bounding box center [68, 100] width 15 height 4
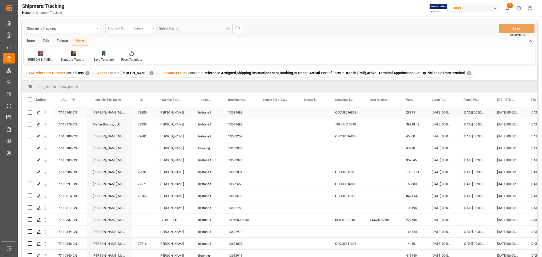
scroll to position [141, 0]
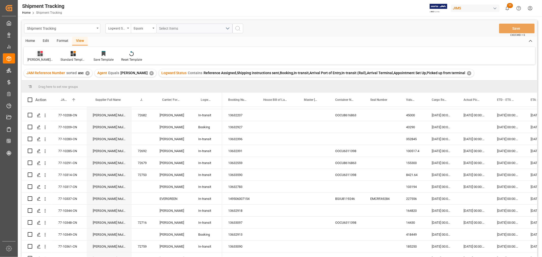
click at [37, 58] on div "Huixin's tracking all # _5" at bounding box center [39, 59] width 25 height 5
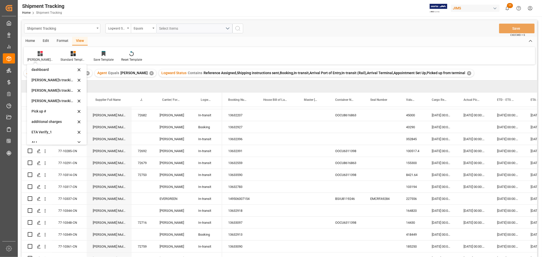
scroll to position [101, 0]
click at [45, 128] on div "ETA Verify_1" at bounding box center [53, 127] width 44 height 5
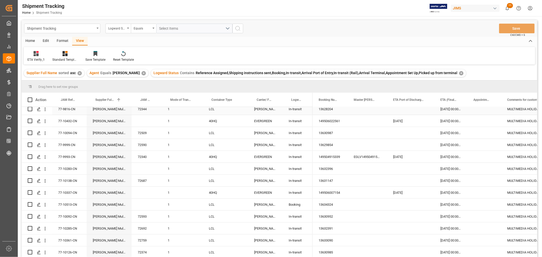
scroll to position [423, 0]
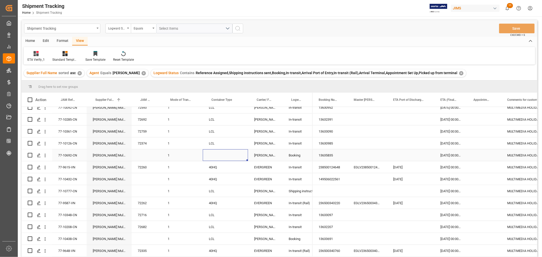
click at [214, 154] on div "Press SPACE to select this row." at bounding box center [225, 155] width 45 height 12
drag, startPoint x: 211, startPoint y: 144, endPoint x: 213, endPoint y: 159, distance: 15.1
click at [213, 159] on div "77-10148-CN Harman Multimedia China 72680 1 LCL DELMAR In-transit 77-10317-CN H…" at bounding box center [167, 66] width 291 height 764
click at [192, 168] on div "1" at bounding box center [182, 167] width 41 height 12
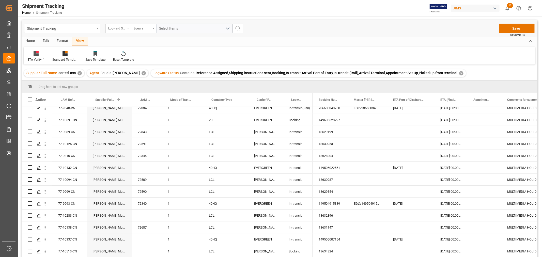
scroll to position [254, 0]
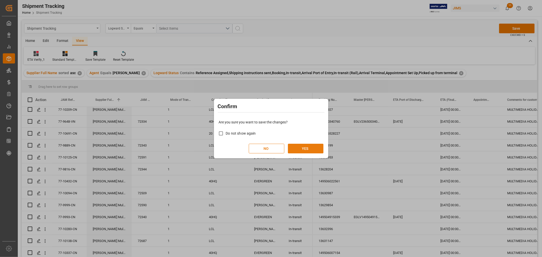
click at [304, 149] on button "YES" at bounding box center [306, 149] width 36 height 10
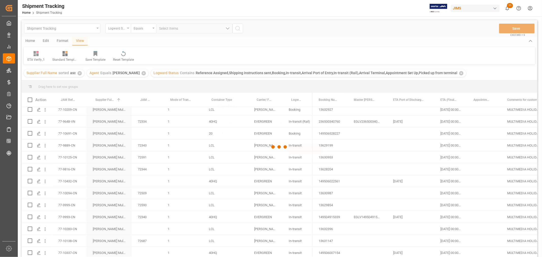
scroll to position [408, 0]
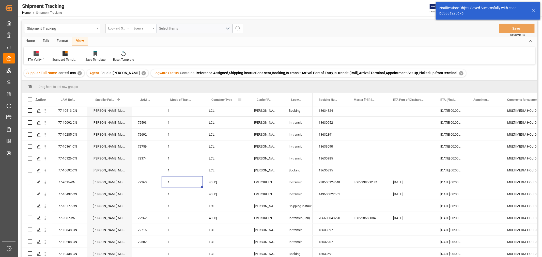
click at [218, 100] on span "Container Type" at bounding box center [221, 100] width 21 height 4
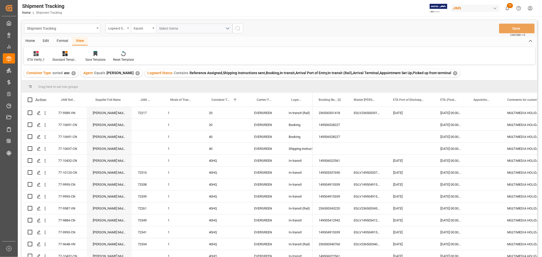
click at [329, 99] on span "Booking Number" at bounding box center [328, 100] width 18 height 4
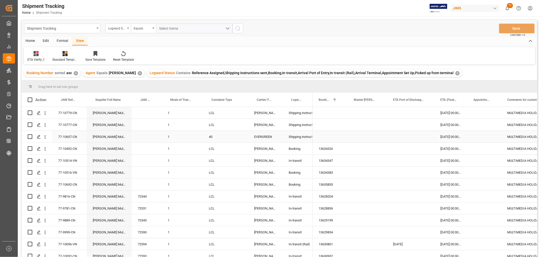
click at [75, 136] on div "77-10657-CN" at bounding box center [69, 137] width 35 height 12
click at [288, 6] on div "Shipment Tracking Home Shipment Tracking JIMS 11 Notifications Only show unread…" at bounding box center [278, 8] width 528 height 16
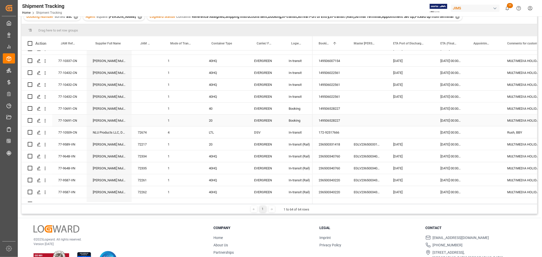
scroll to position [614, 0]
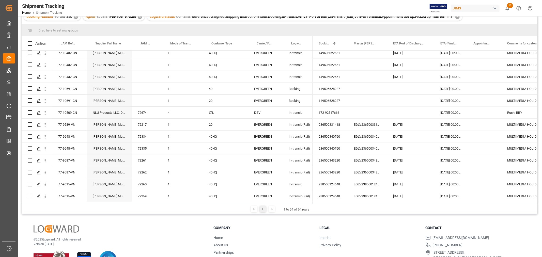
click at [312, 27] on div "Drag here to set row groups" at bounding box center [279, 30] width 515 height 12
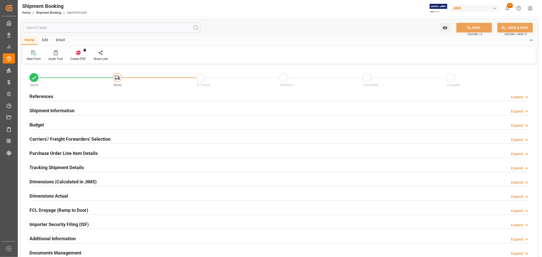
type input "0"
type input "[DATE]"
click at [53, 95] on div "References Expand" at bounding box center [279, 96] width 500 height 10
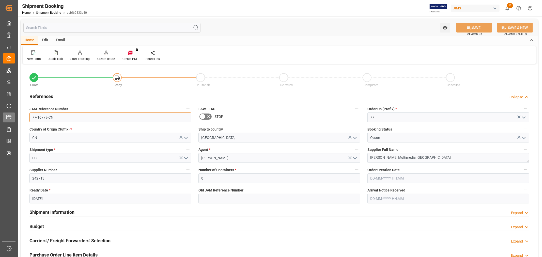
drag, startPoint x: 58, startPoint y: 119, endPoint x: 14, endPoint y: 118, distance: 44.0
click at [14, 118] on div "Created by potrace 1.15, written by [PERSON_NAME] [DATE]-[DATE] Created by potr…" at bounding box center [271, 128] width 542 height 257
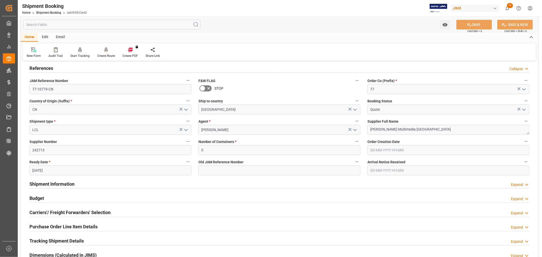
click at [88, 214] on h2 "Carriers'/ Freight Forwarders' Selection" at bounding box center [69, 212] width 81 height 7
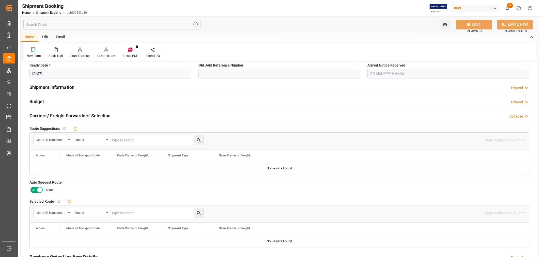
scroll to position [141, 0]
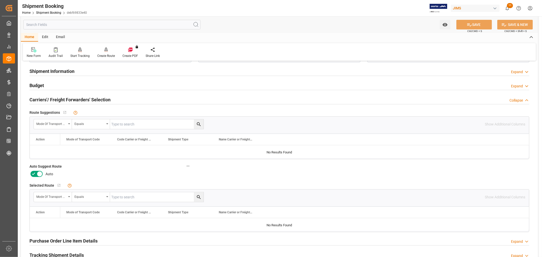
click at [33, 172] on icon at bounding box center [33, 174] width 6 height 6
click at [0, 0] on input "checkbox" at bounding box center [0, 0] width 0 height 0
click at [475, 26] on button "SAVE" at bounding box center [474, 25] width 36 height 10
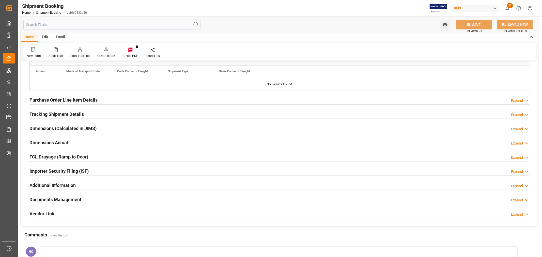
scroll to position [282, 0]
click at [107, 55] on div "Create Route" at bounding box center [106, 56] width 18 height 5
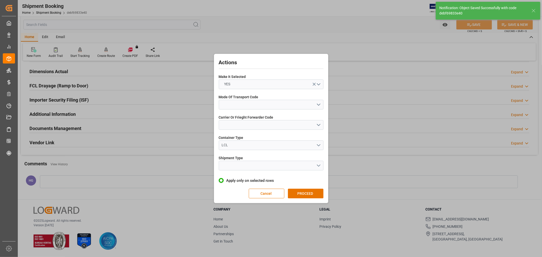
scroll to position [54, 0]
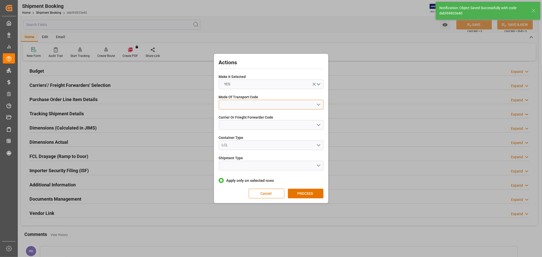
click at [244, 107] on button "open menu" at bounding box center [271, 105] width 105 height 10
click at [237, 107] on div "1- OCEAN" at bounding box center [271, 106] width 104 height 11
click at [239, 126] on button "open menu" at bounding box center [271, 125] width 105 height 10
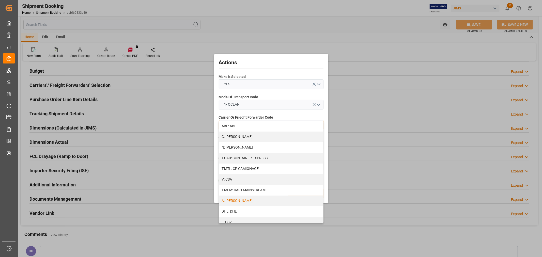
click at [240, 199] on div "A: [PERSON_NAME]" at bounding box center [271, 201] width 104 height 11
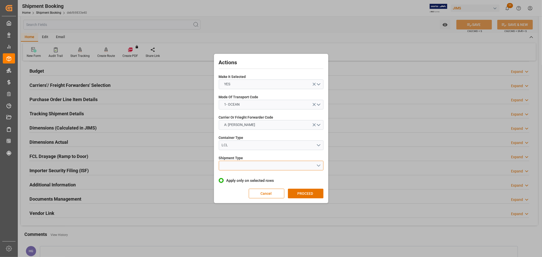
click at [242, 167] on button "open menu" at bounding box center [271, 166] width 105 height 10
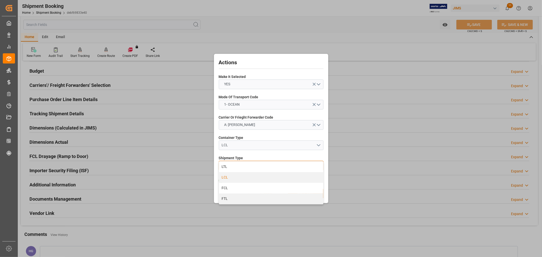
click at [233, 176] on div "LCL" at bounding box center [271, 177] width 104 height 11
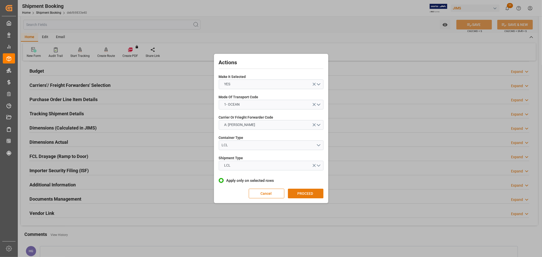
click at [301, 193] on button "PROCEED" at bounding box center [306, 194] width 36 height 10
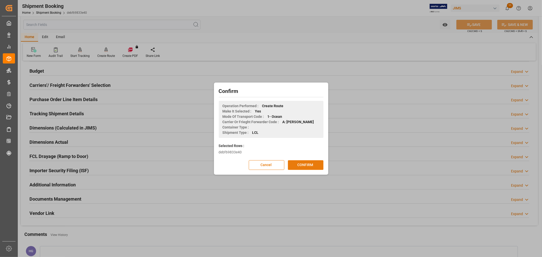
click at [298, 165] on button "CONFIRM" at bounding box center [306, 165] width 36 height 10
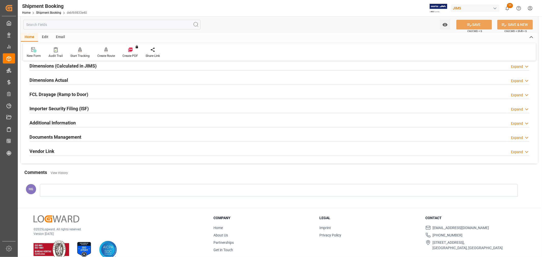
scroll to position [125, 0]
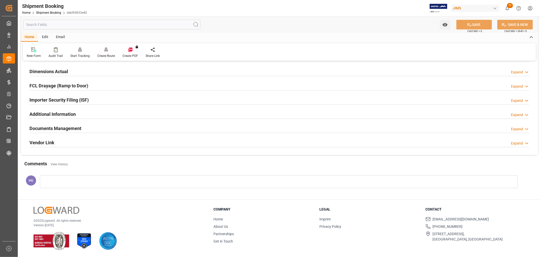
click at [66, 130] on h2 "Documents Management" at bounding box center [55, 128] width 52 height 7
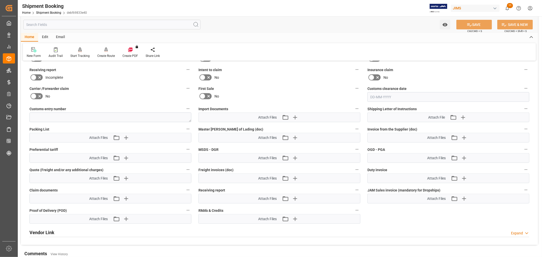
scroll to position [237, 0]
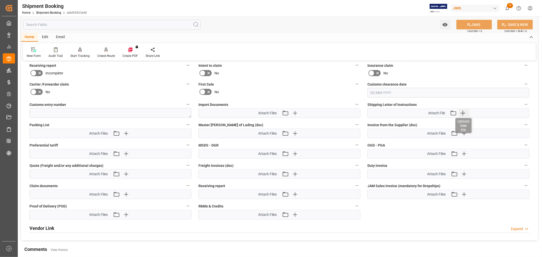
click at [461, 113] on icon "button" at bounding box center [463, 113] width 8 height 8
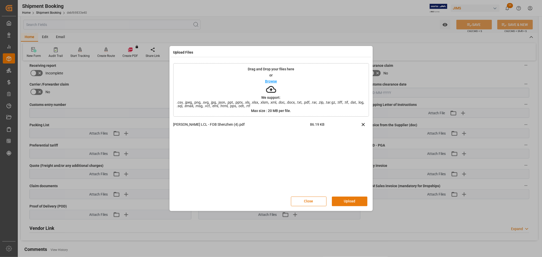
click at [338, 198] on button "Upload" at bounding box center [350, 202] width 36 height 10
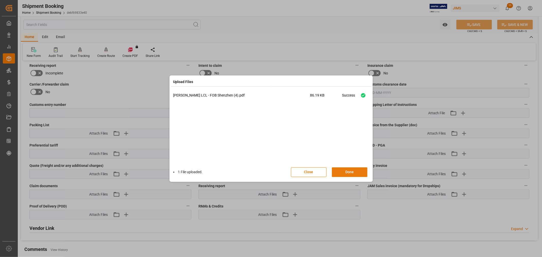
click at [340, 171] on button "Done" at bounding box center [350, 172] width 36 height 10
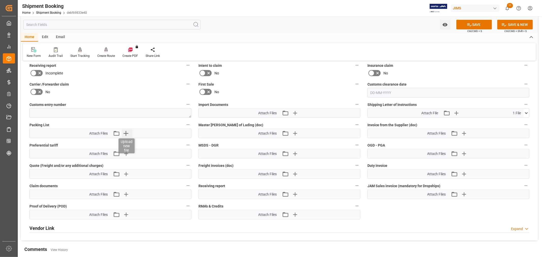
click at [124, 130] on icon "button" at bounding box center [126, 133] width 8 height 8
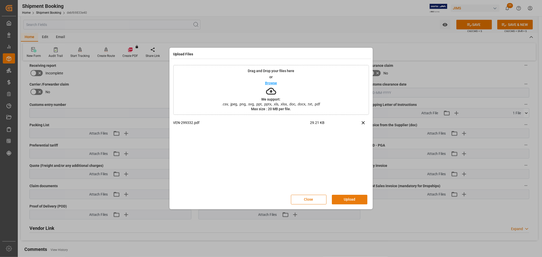
click at [355, 195] on button "Upload" at bounding box center [350, 200] width 36 height 10
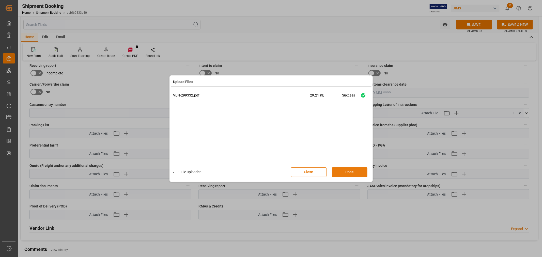
click at [347, 170] on button "Done" at bounding box center [350, 172] width 36 height 10
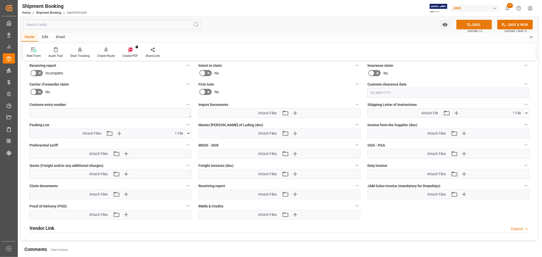
click at [463, 21] on button "SAVE" at bounding box center [474, 25] width 36 height 10
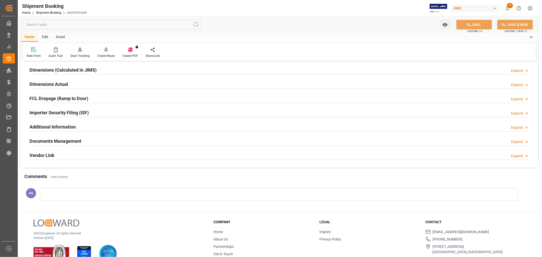
scroll to position [113, 0]
click at [65, 141] on h2 "Documents Management" at bounding box center [55, 140] width 52 height 7
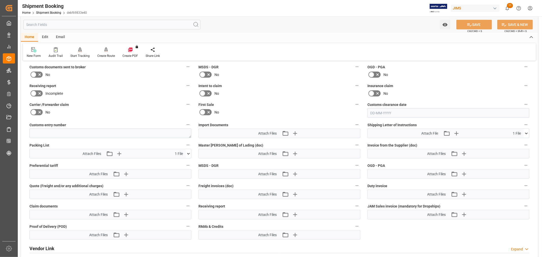
scroll to position [226, 0]
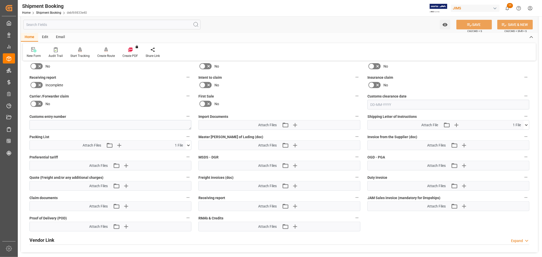
click at [186, 144] on icon at bounding box center [188, 145] width 5 height 5
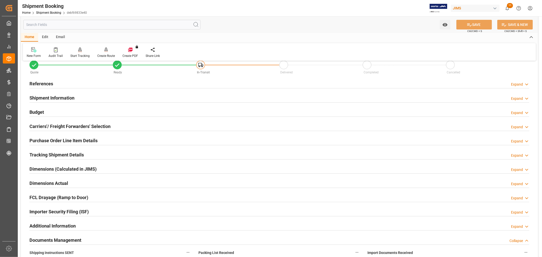
scroll to position [0, 0]
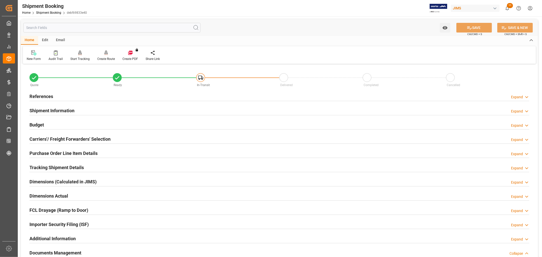
click at [60, 40] on div "Email" at bounding box center [60, 40] width 17 height 9
click at [36, 57] on div "Send Email" at bounding box center [34, 59] width 15 height 5
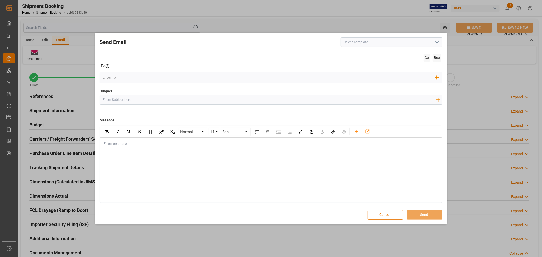
click at [345, 45] on input at bounding box center [392, 42] width 102 height 10
click at [352, 42] on input at bounding box center [392, 42] width 102 height 10
click at [437, 42] on polyline "open menu" at bounding box center [436, 43] width 3 height 2
click at [380, 55] on div "2BOOK - Ocean - Air freight" at bounding box center [391, 53] width 101 height 11
type input "2BOOK - Ocean - Air freight"
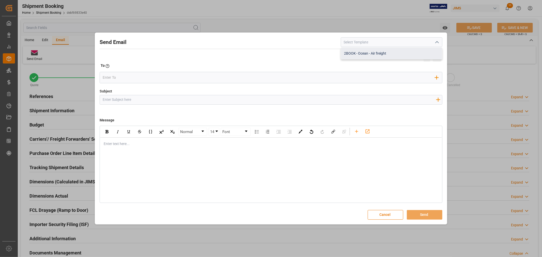
type input "2BOOK {{jamReferenceNumber}} {{supplierFullName}} Ship from: {{country}} Ship t…"
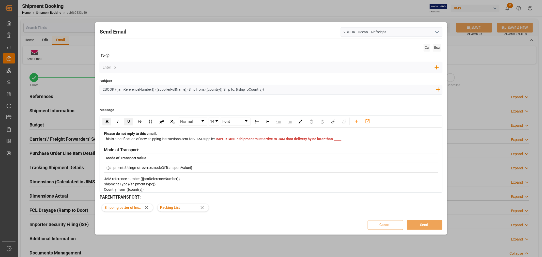
click at [236, 141] on div "This is a notification of new shipping instructions sent for JAM supplier. IMPO…" at bounding box center [271, 141] width 334 height 11
click at [235, 144] on div "This is a notification of new shipping instructions sent for JAM supplier. IMPO…" at bounding box center [271, 141] width 334 height 11
click at [130, 70] on input "email" at bounding box center [269, 68] width 332 height 8
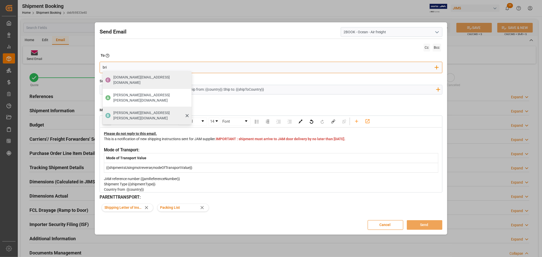
type input "bri"
click at [116, 110] on span "[PERSON_NAME][EMAIL_ADDRESS][PERSON_NAME][DOMAIN_NAME]" at bounding box center [150, 115] width 75 height 11
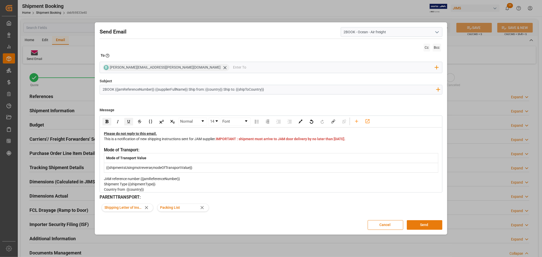
click at [424, 226] on button "Send" at bounding box center [425, 225] width 36 height 10
